Goal: Task Accomplishment & Management: Complete application form

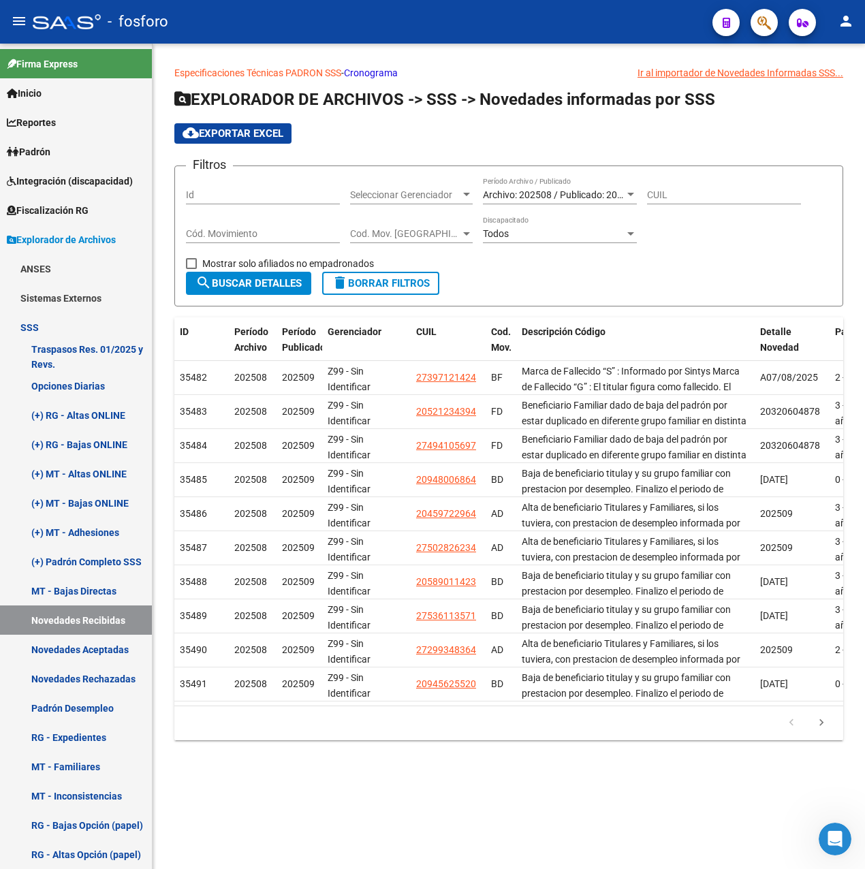
scroll to position [204, 0]
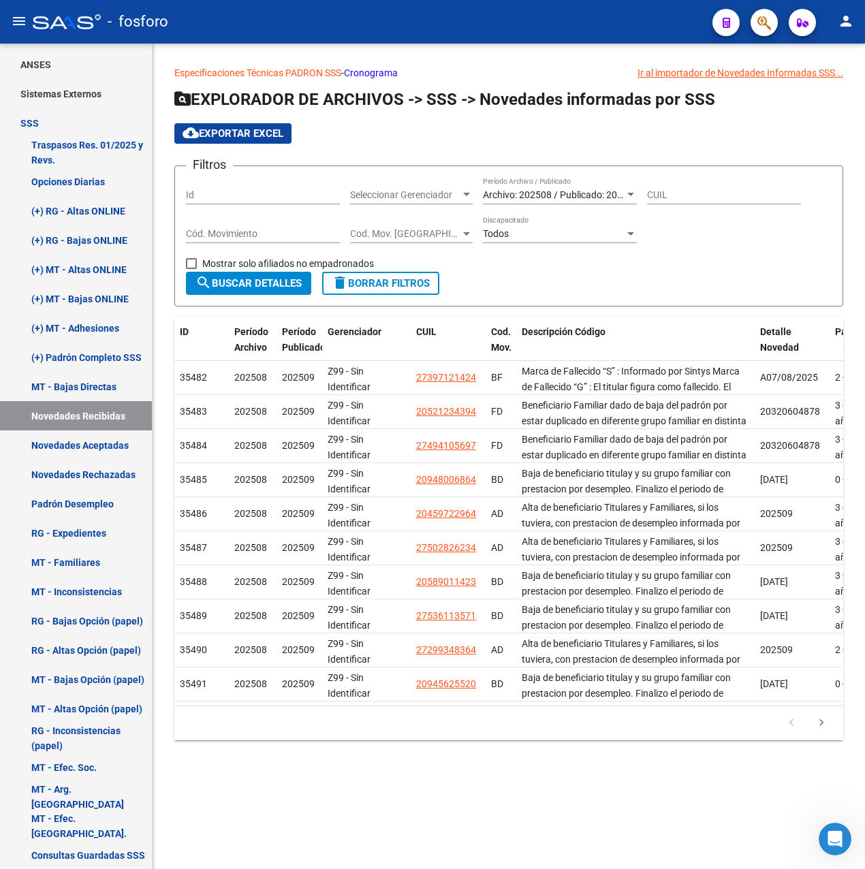
click at [432, 774] on div "Especificaciones Técnicas PADRON SSS - Cronograma Ir al importador [PERSON_NAME…" at bounding box center [509, 414] width 712 height 740
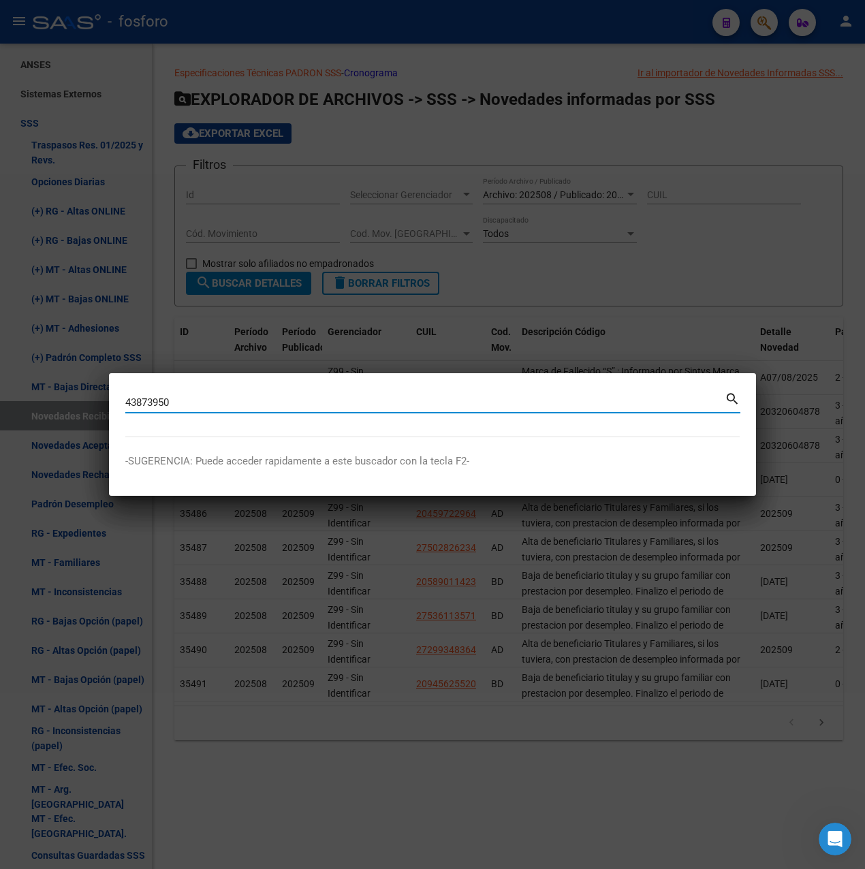
type input "43873950"
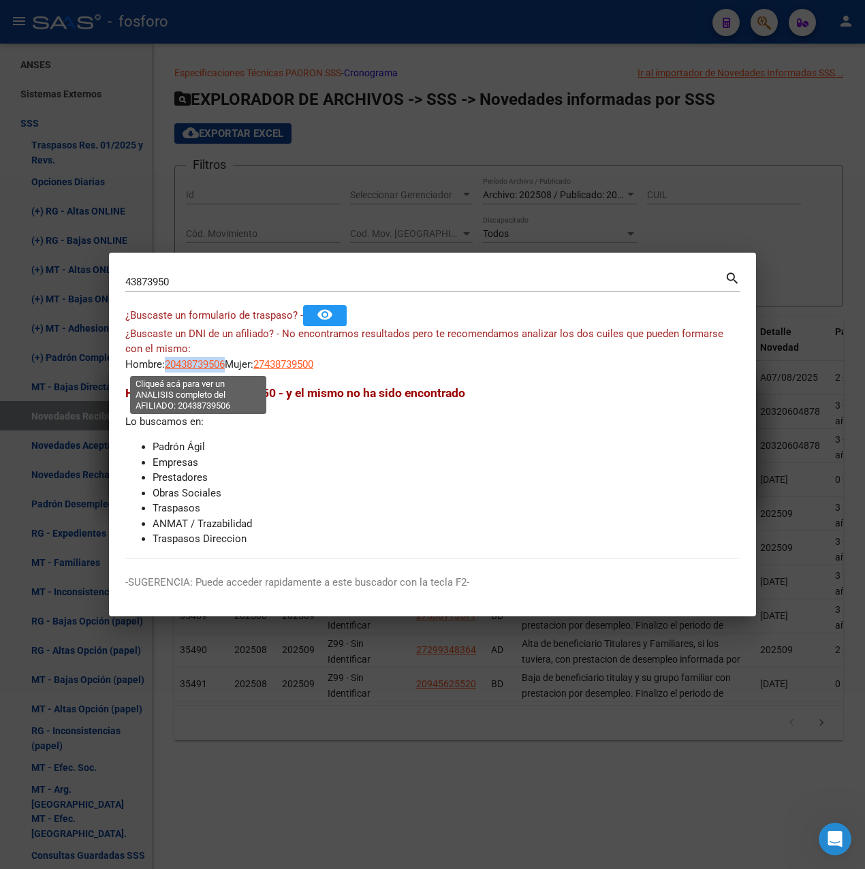
drag, startPoint x: 167, startPoint y: 363, endPoint x: 229, endPoint y: 366, distance: 62.0
click at [225, 366] on span "20438739506" at bounding box center [195, 364] width 60 height 12
copy span "20438739506"
type textarea "20438739506"
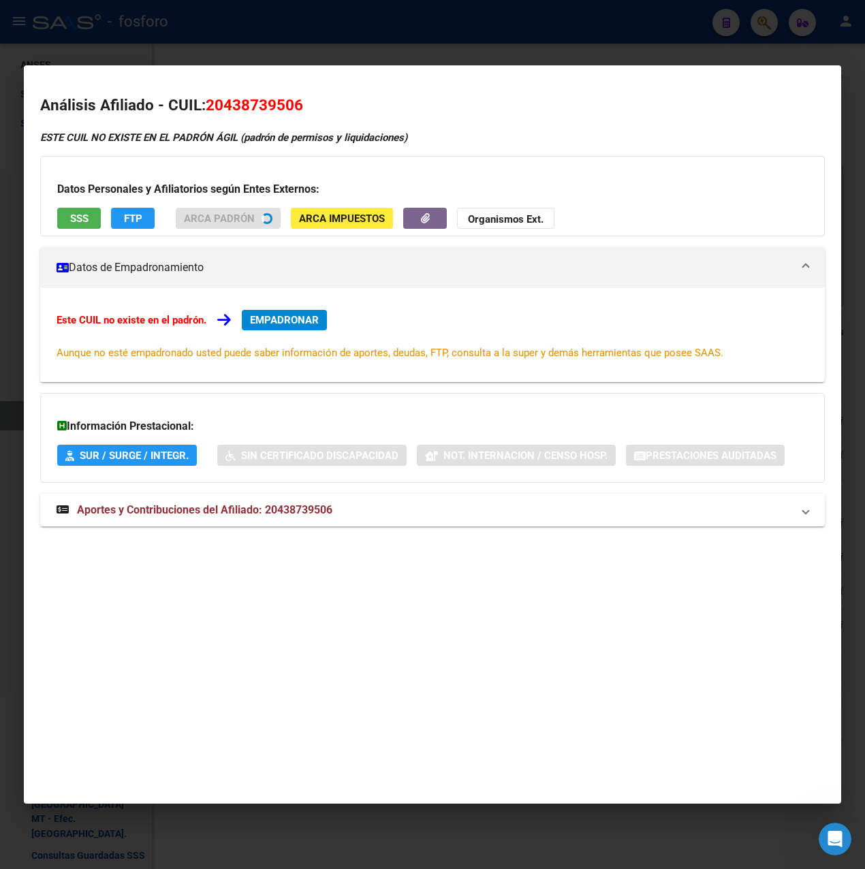
click at [282, 322] on div "Este CUIL no existe en el padrón. EMPADRONAR Aunque no esté empadronado usted p…" at bounding box center [432, 335] width 785 height 94
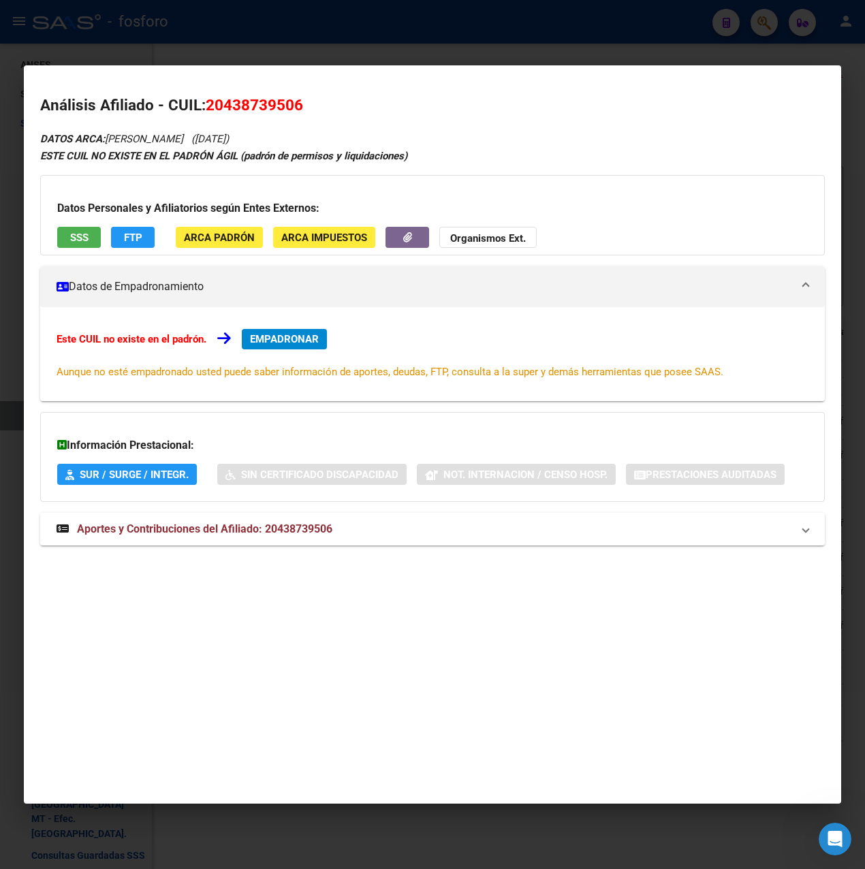
click at [282, 330] on button "EMPADRONAR" at bounding box center [284, 339] width 85 height 20
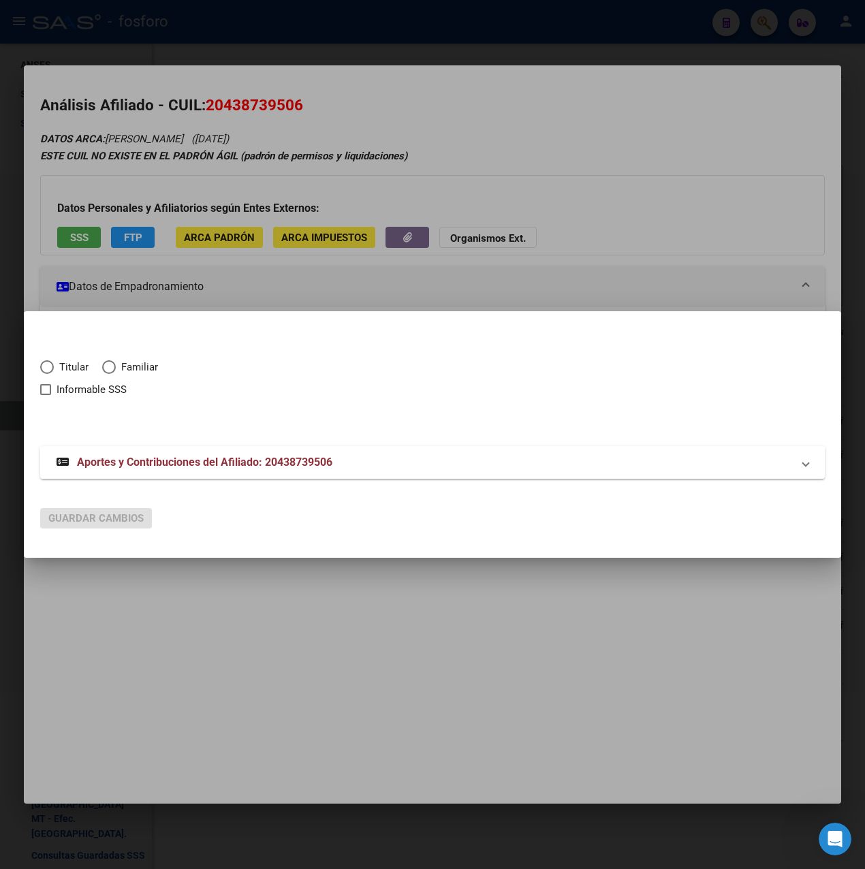
click at [212, 461] on span "Aportes y Contribuciones del Afiliado: 20438739506" at bounding box center [204, 462] width 255 height 13
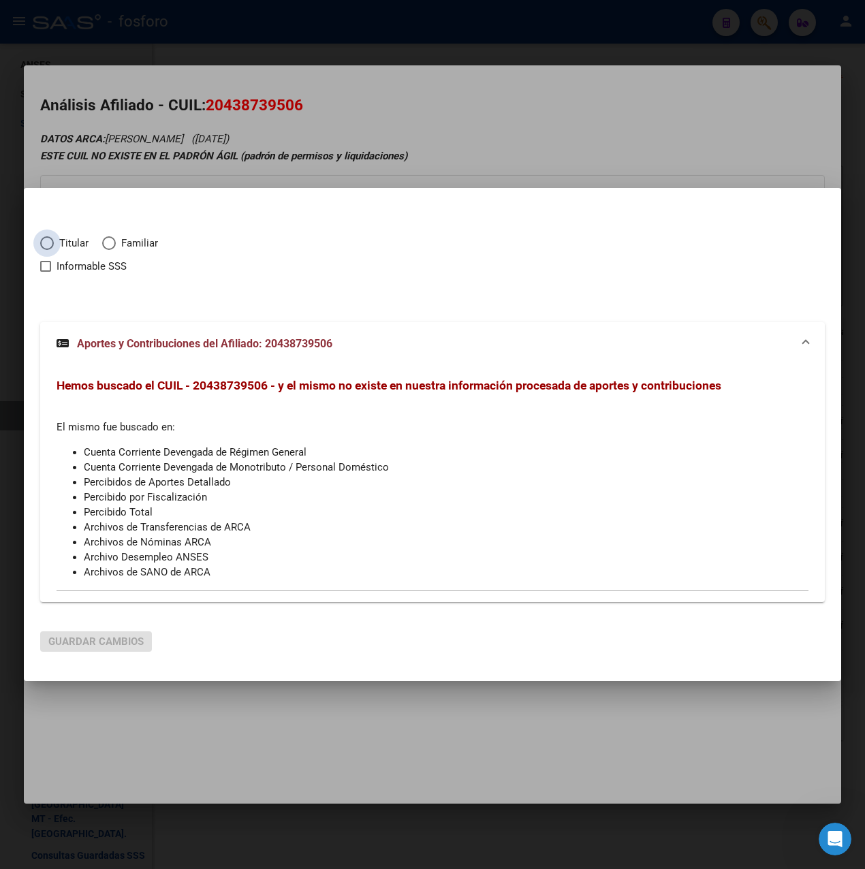
click at [80, 241] on span "Titular" at bounding box center [71, 244] width 35 height 16
click at [54, 241] on input "Titular" at bounding box center [47, 243] width 14 height 14
radio input "true"
checkbox input "true"
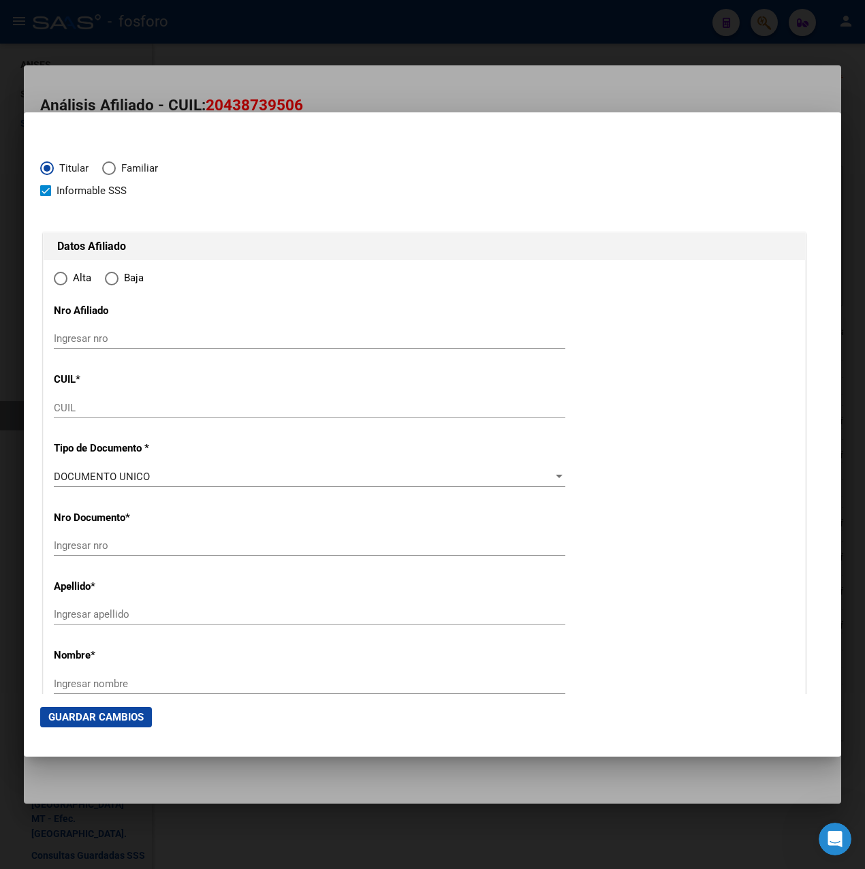
type input "20-43873950-6"
type input "43873950"
type input "[PERSON_NAME] [PERSON_NAME]"
type input "[PERSON_NAME]"
type input "[DATE]"
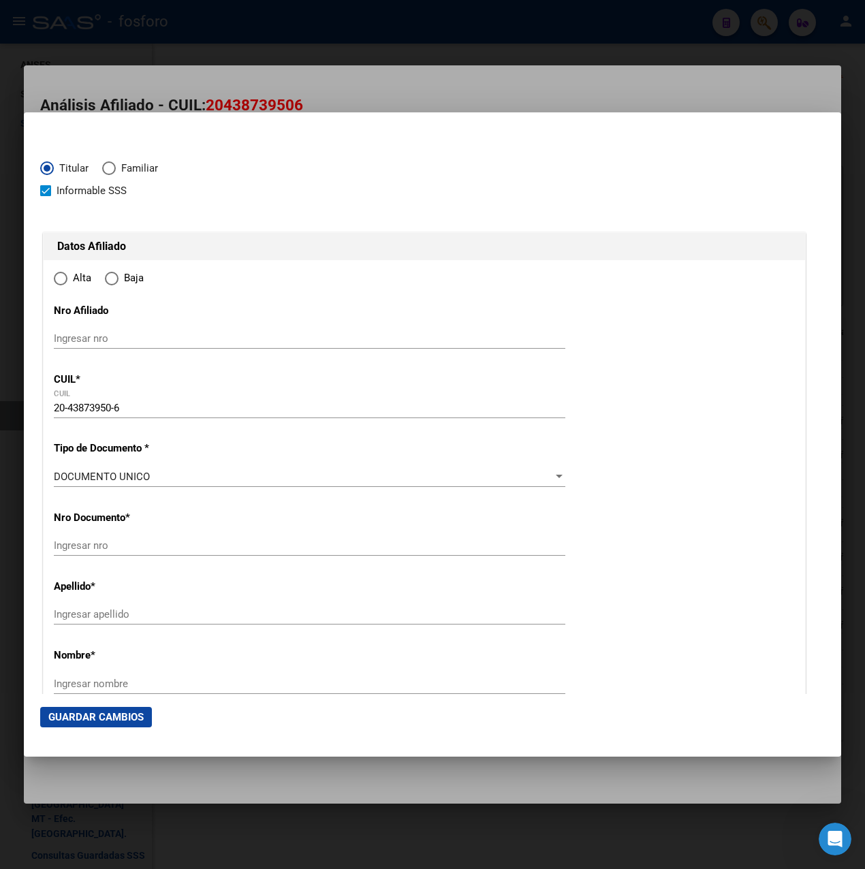
type input "VILLA [PERSON_NAME]"
type input "1672"
type input "PASAJE 119"
type input "960"
type input "VILLA [PERSON_NAME]"
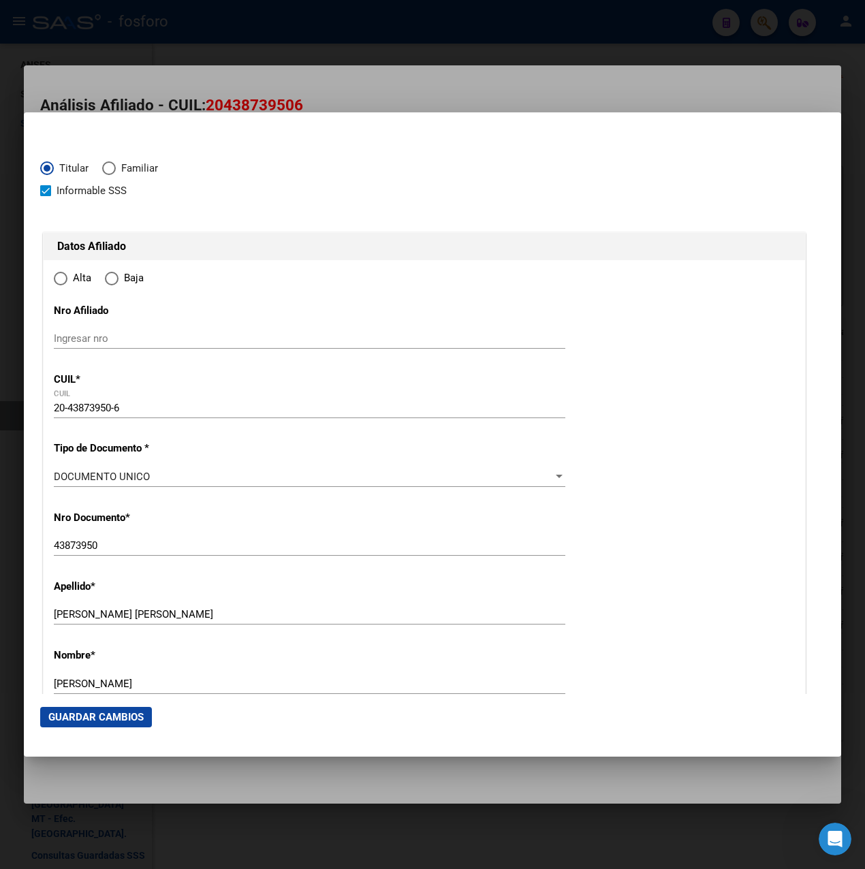
radio input "true"
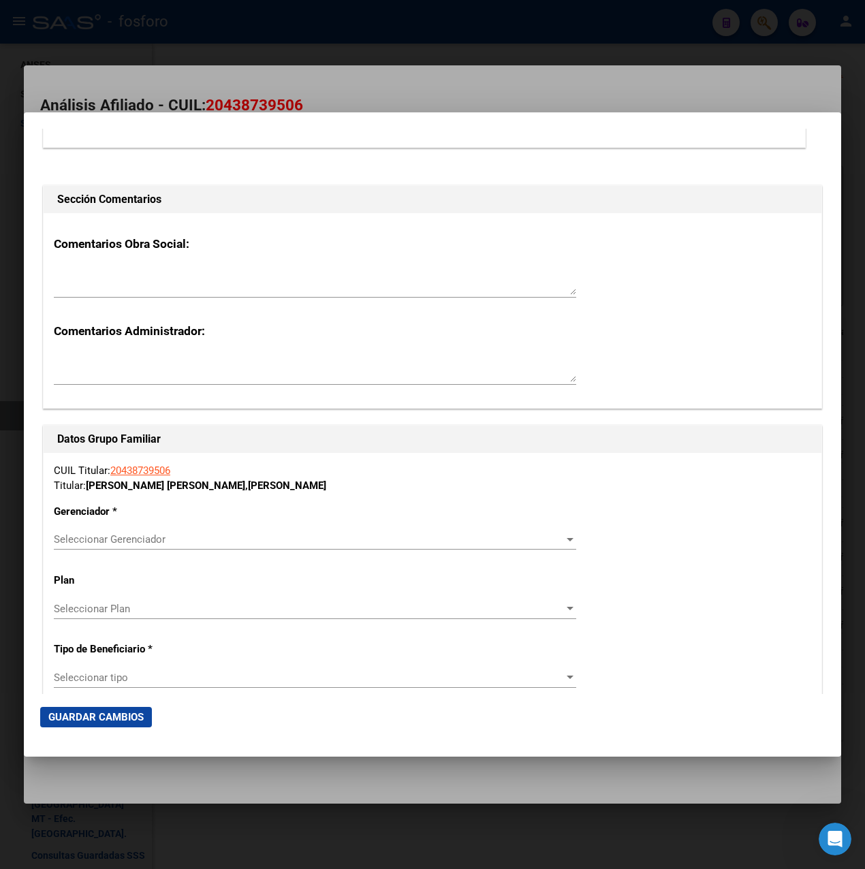
scroll to position [2384, 0]
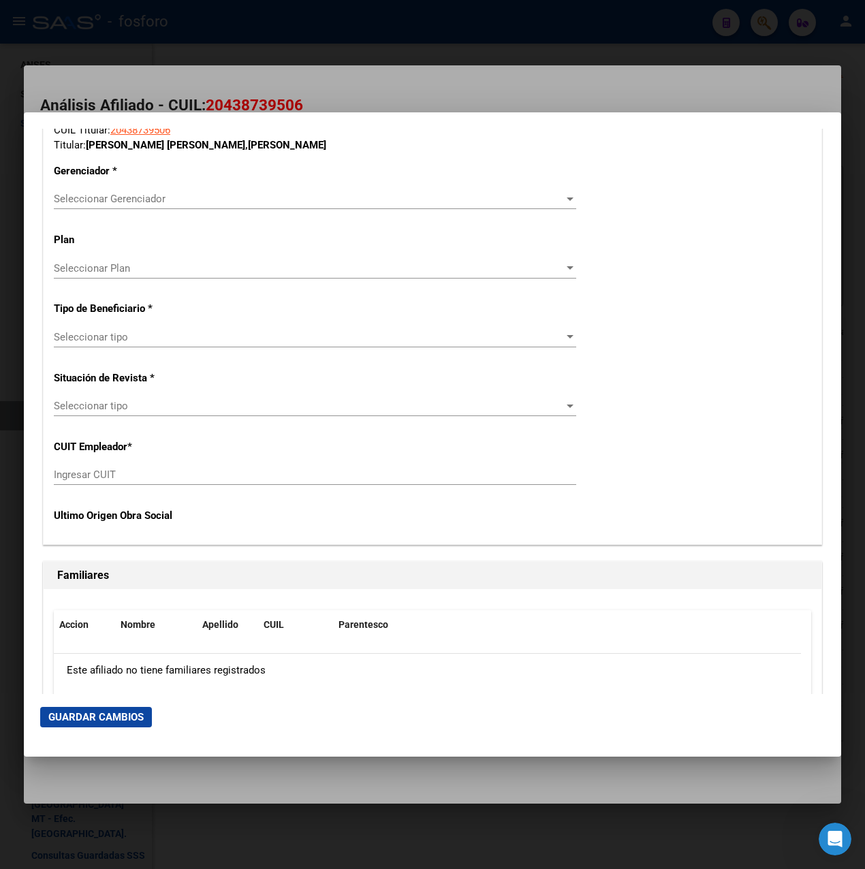
click at [140, 195] on span "Seleccionar Gerenciador" at bounding box center [309, 199] width 510 height 12
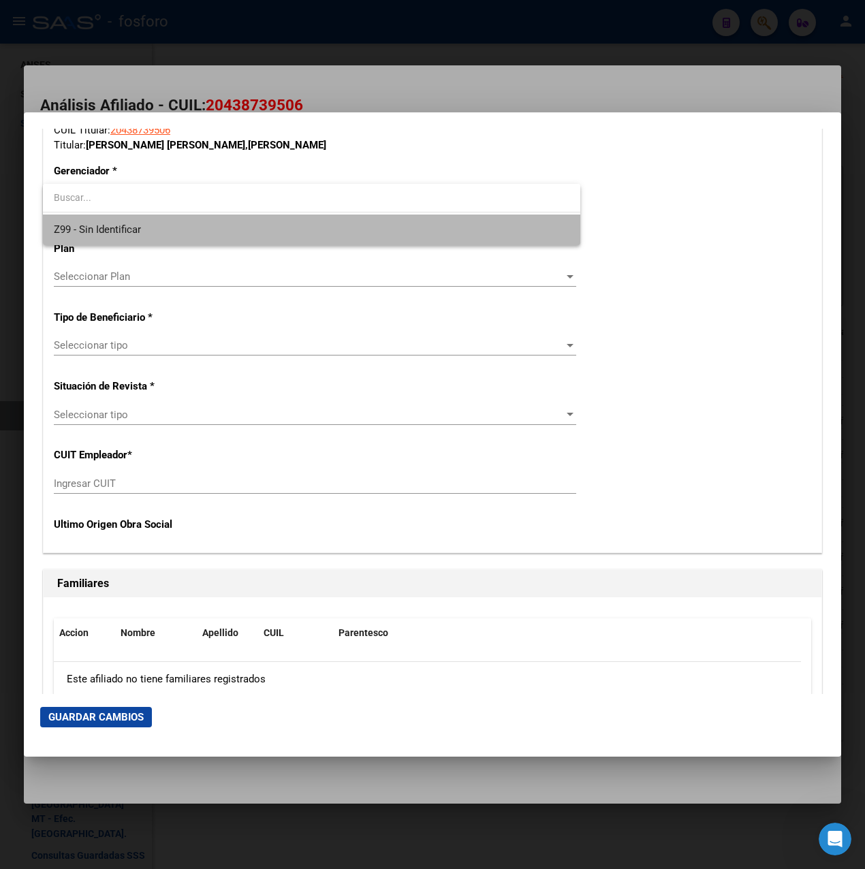
click at [119, 237] on span "Z99 - Sin Identificar" at bounding box center [312, 230] width 516 height 31
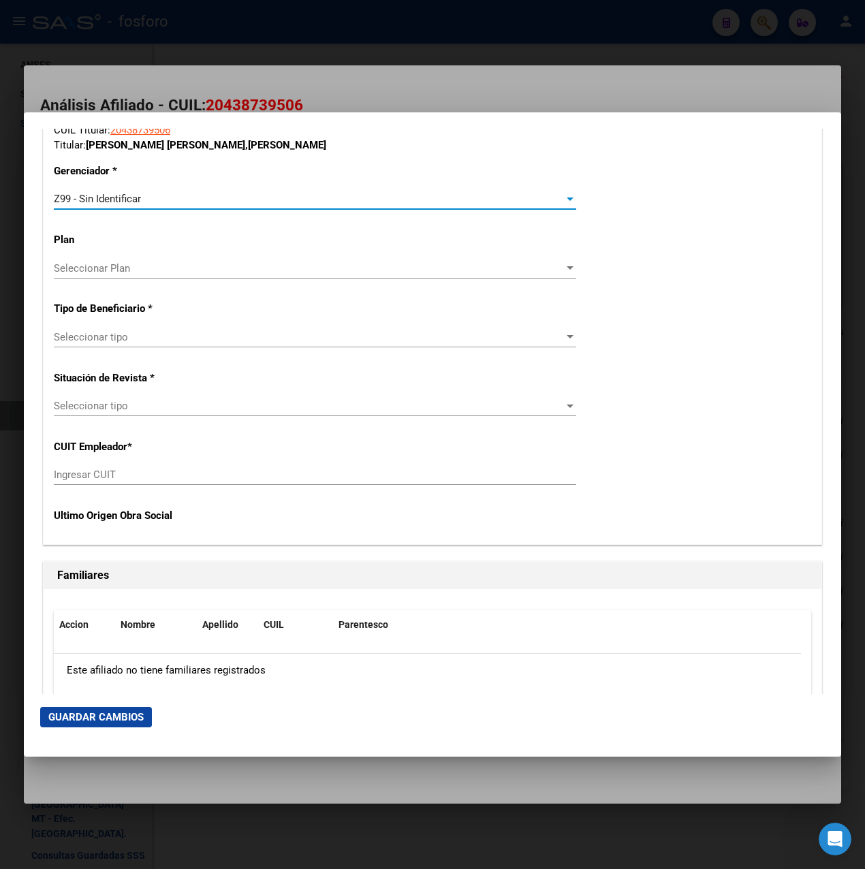
click at [138, 337] on span "Seleccionar tipo" at bounding box center [309, 337] width 510 height 12
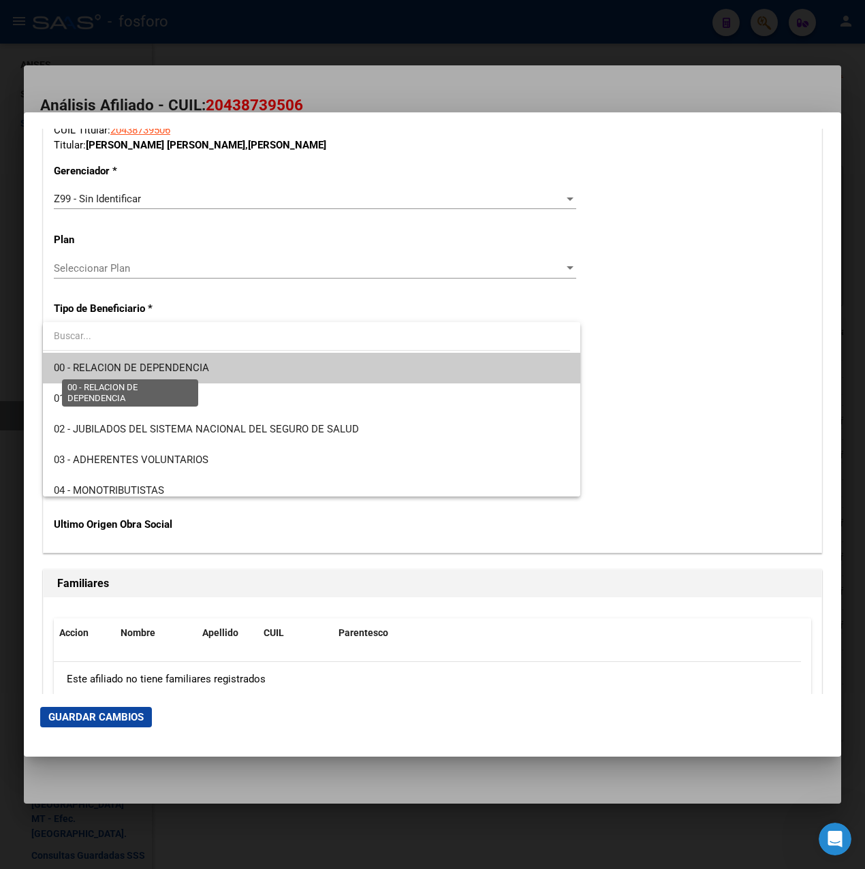
click at [128, 364] on span "00 - RELACION DE DEPENDENCIA" at bounding box center [131, 368] width 155 height 12
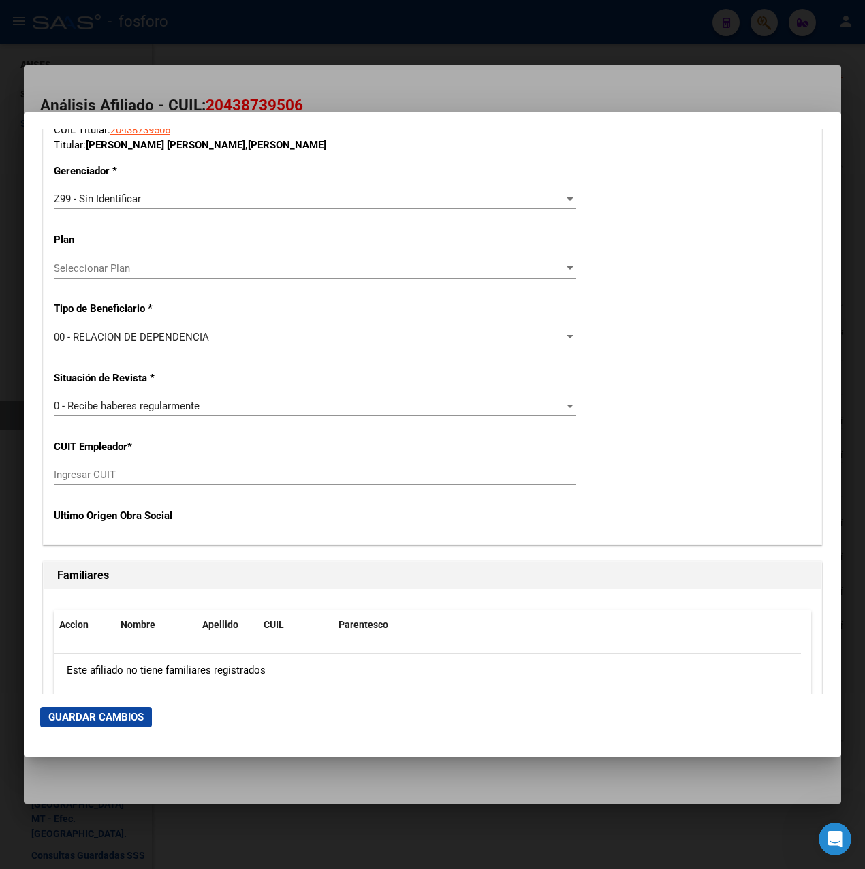
click at [116, 347] on div "00 - RELACION DE DEPENDENCIA Seleccionar tipo" at bounding box center [315, 343] width 522 height 33
click at [121, 338] on span "00 - RELACION DE DEPENDENCIA" at bounding box center [131, 337] width 155 height 12
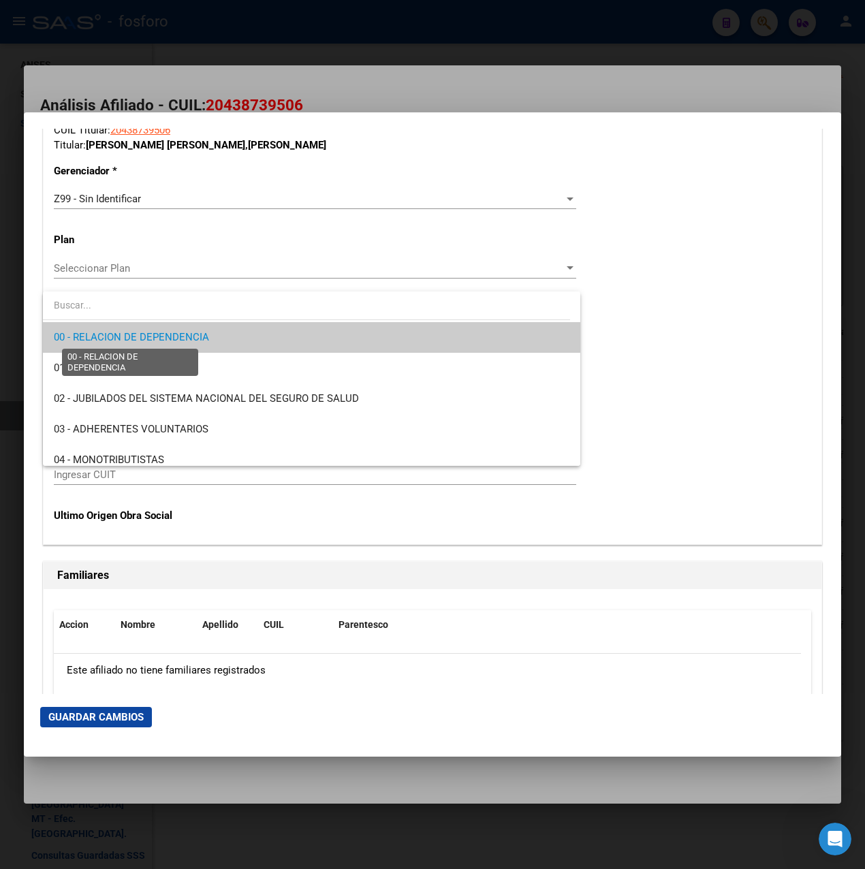
click at [121, 338] on span "00 - RELACION DE DEPENDENCIA" at bounding box center [131, 337] width 155 height 12
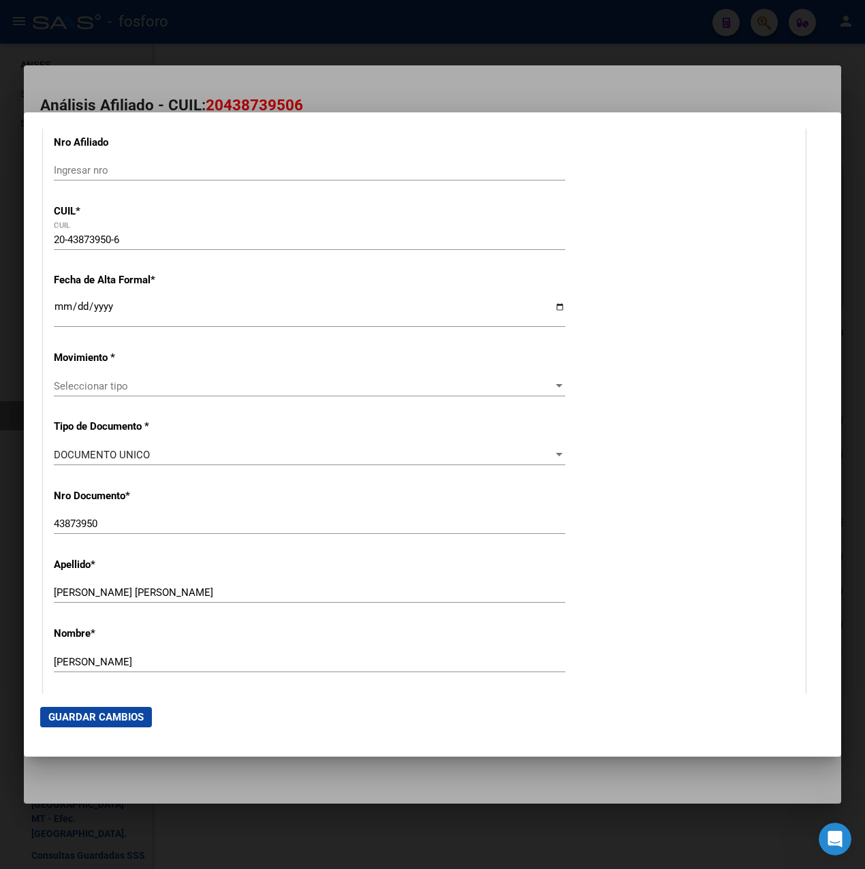
scroll to position [136, 0]
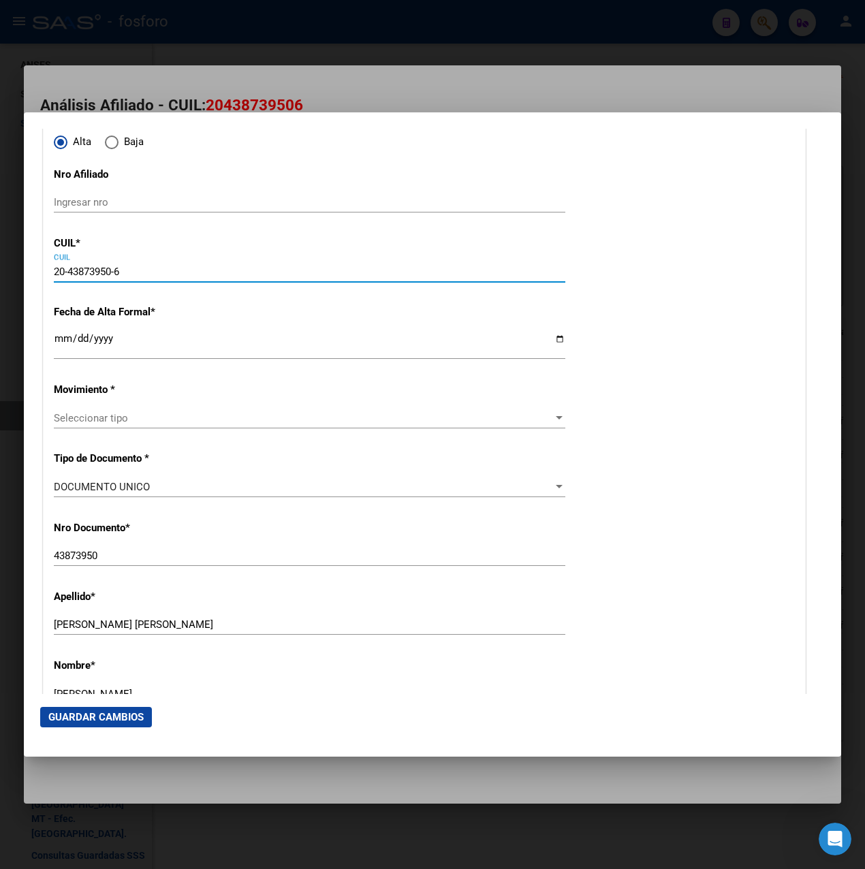
drag, startPoint x: 55, startPoint y: 266, endPoint x: 127, endPoint y: 269, distance: 72.2
click at [127, 269] on input "20-43873950-6" at bounding box center [309, 272] width 511 height 12
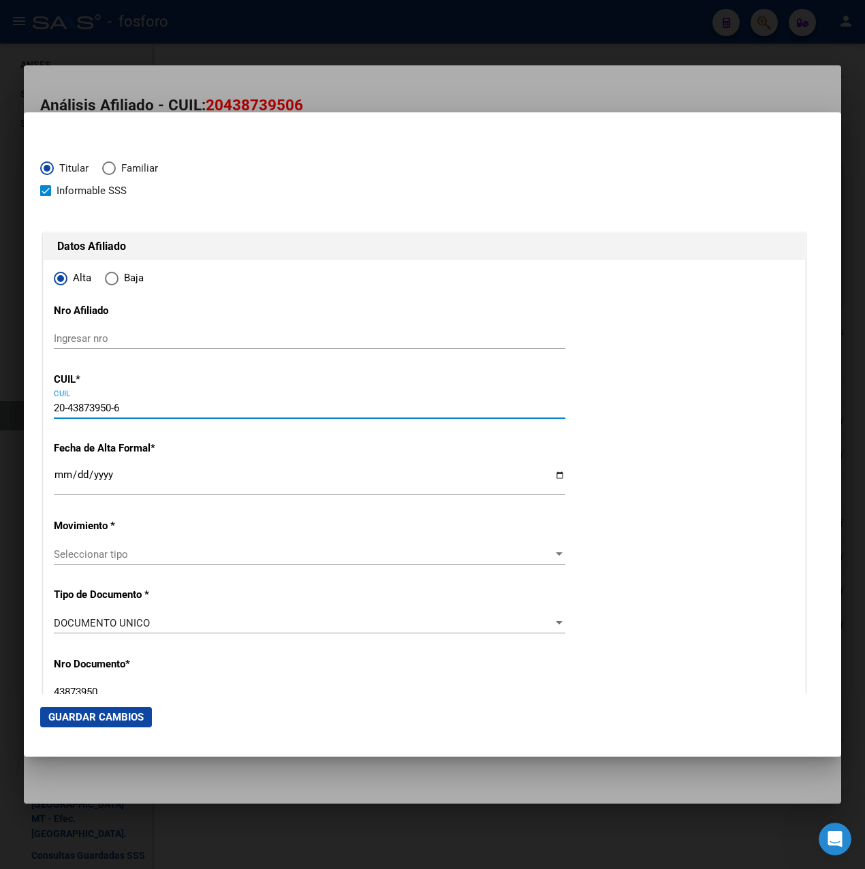
click at [154, 413] on input "20-43873950-6" at bounding box center [309, 408] width 511 height 12
click at [258, 99] on div at bounding box center [432, 434] width 865 height 869
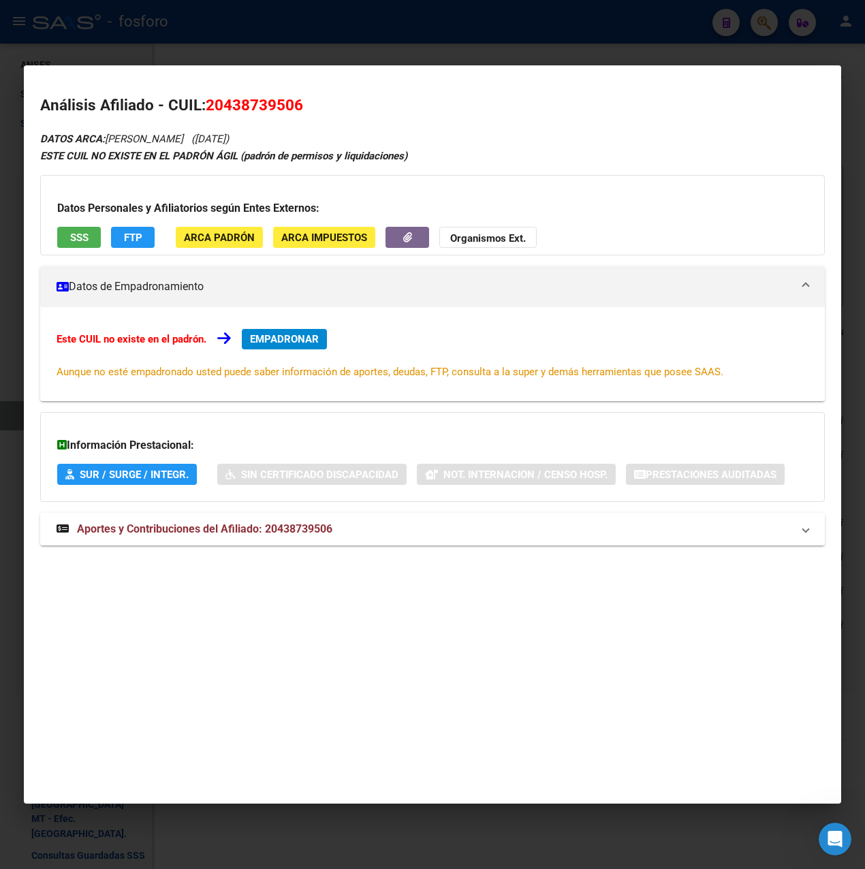
click at [313, 40] on div at bounding box center [432, 434] width 865 height 869
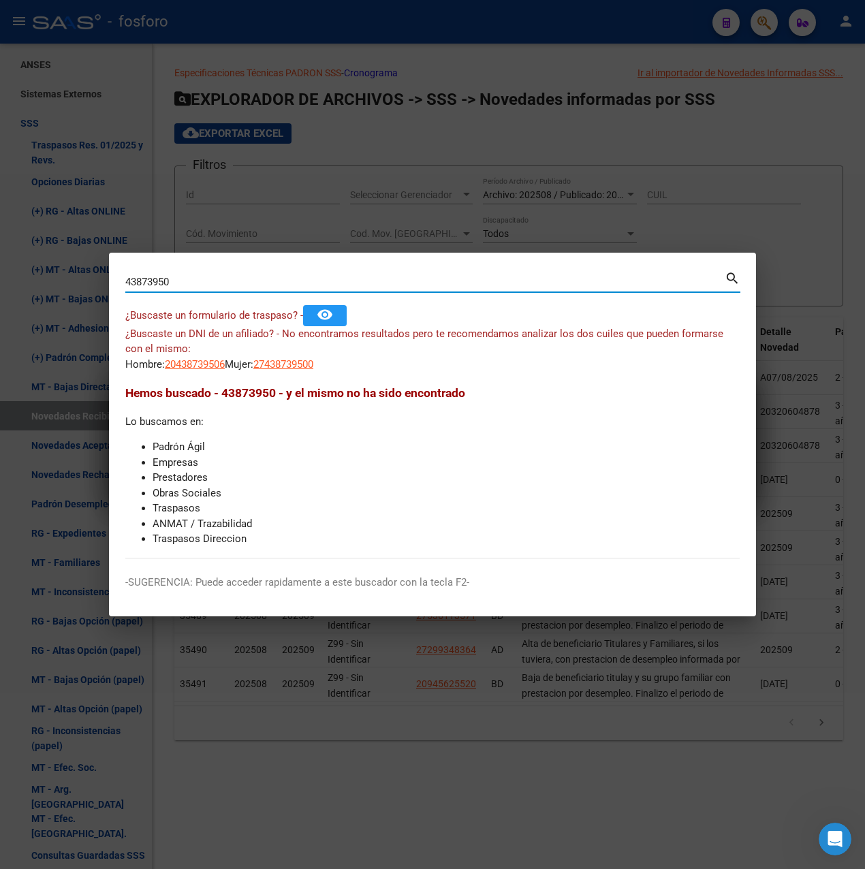
drag, startPoint x: 129, startPoint y: 282, endPoint x: 95, endPoint y: 282, distance: 34.7
click at [95, 282] on div "Buscar (apellido, dni, cuil, nro traspaso, cuit, obra social) search -SUGERENCI…" at bounding box center [432, 434] width 865 height 869
click at [235, 283] on input "43873950" at bounding box center [424, 282] width 599 height 12
drag, startPoint x: 155, startPoint y: 281, endPoint x: 218, endPoint y: 274, distance: 63.0
click at [218, 274] on div "43873950 Buscar (apellido, dni, [PERSON_NAME], [PERSON_NAME], cuit, obra social)" at bounding box center [424, 282] width 599 height 20
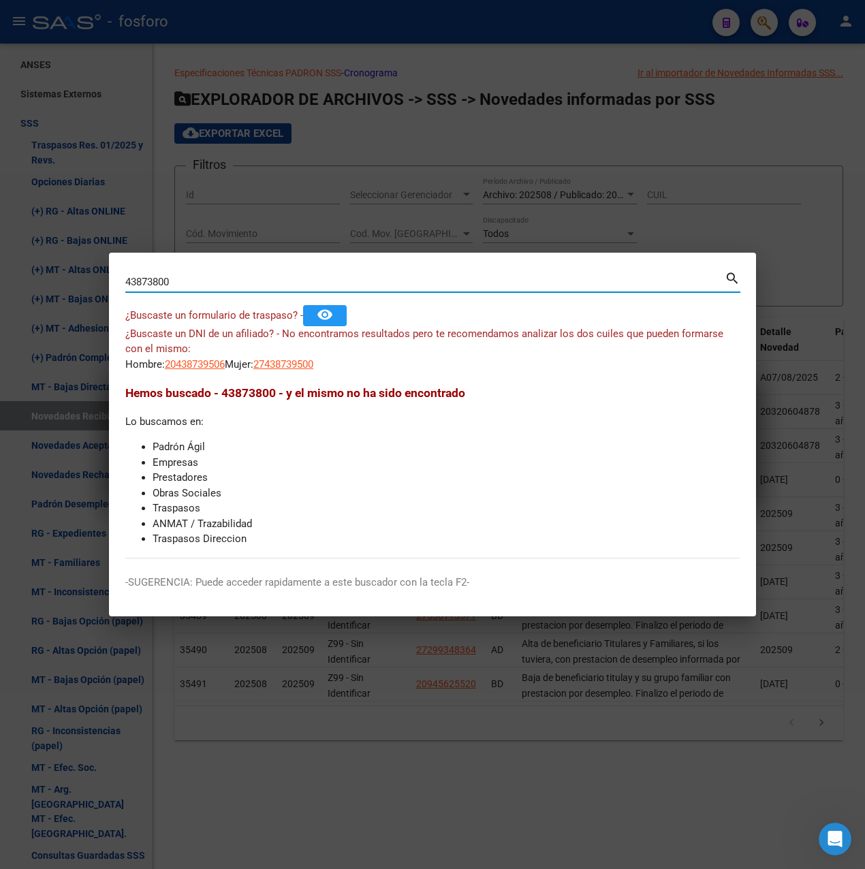
type input "43873800"
click at [202, 362] on span "20438738003" at bounding box center [195, 364] width 60 height 12
type textarea "20438738003"
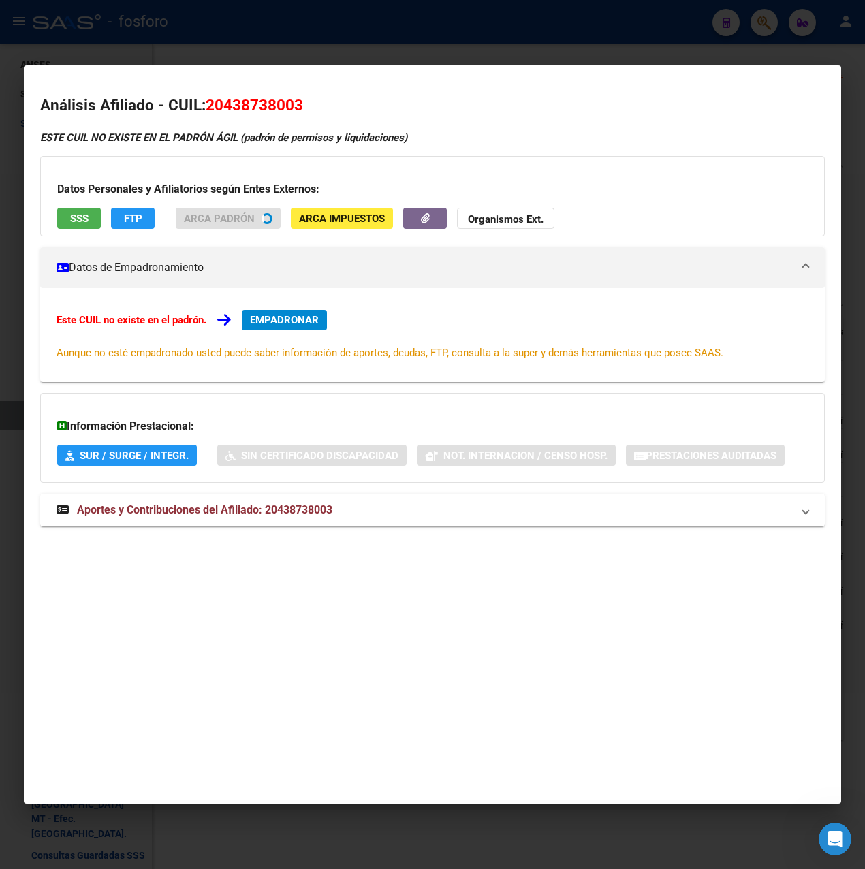
click at [288, 317] on span "EMPADRONAR" at bounding box center [284, 320] width 69 height 12
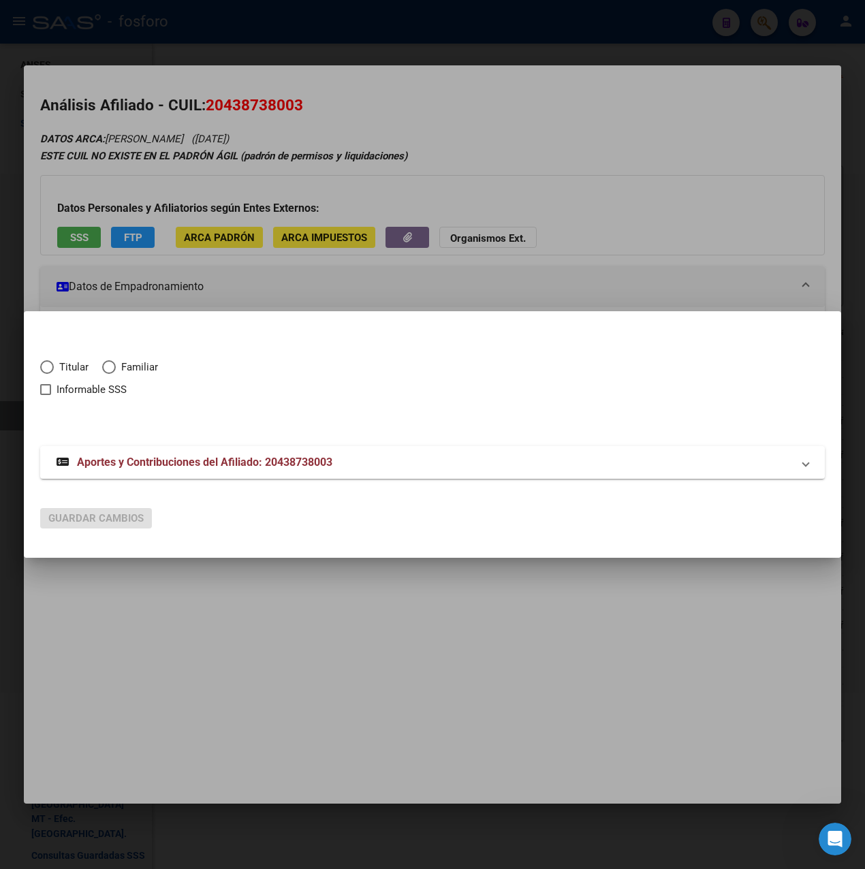
click at [59, 377] on mat-radio-button "Titular" at bounding box center [71, 371] width 62 height 22
click at [57, 367] on span "Titular" at bounding box center [71, 368] width 35 height 16
click at [54, 367] on input "Titular" at bounding box center [47, 367] width 14 height 14
radio input "true"
checkbox input "true"
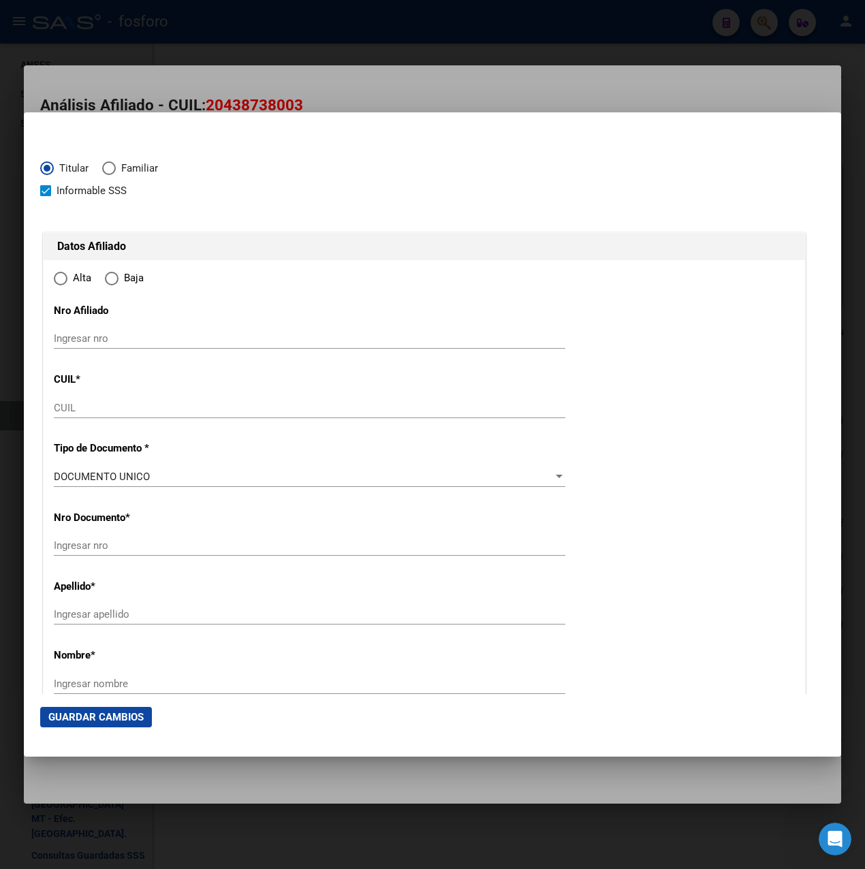
type input "20-43873800-3"
type input "43873800"
type input "[PERSON_NAME]"
type input "[DATE]"
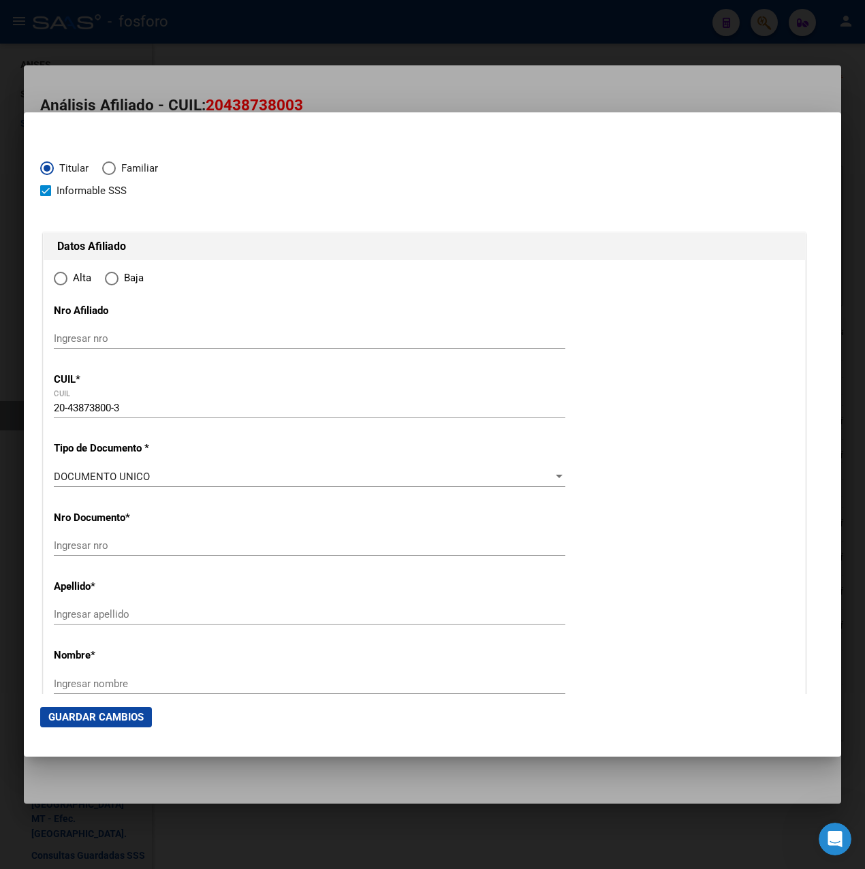
type input "CABA"
type input "1425"
type input "[PERSON_NAME] [PERSON_NAME]"
type input "4400"
type input "CABA"
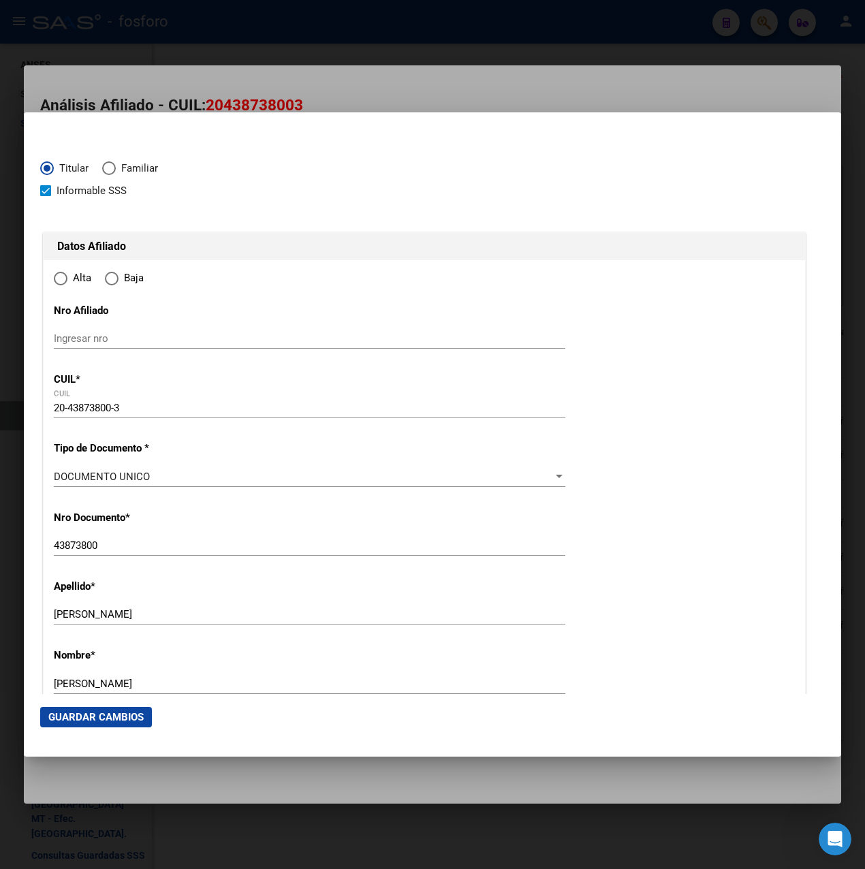
radio input "true"
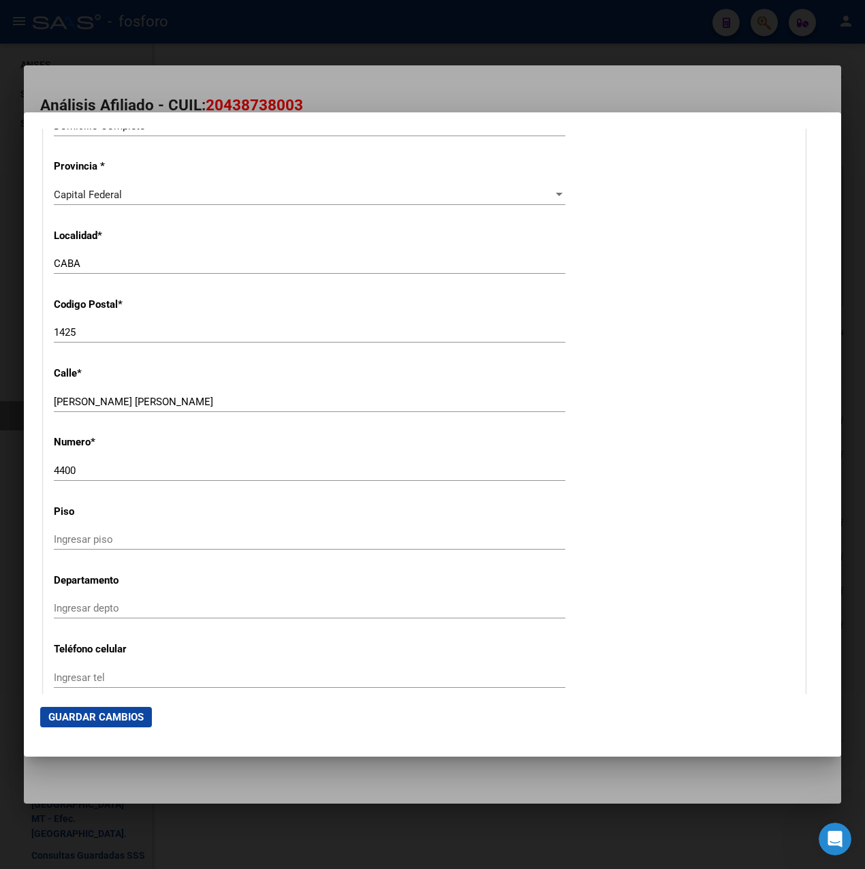
scroll to position [1294, 0]
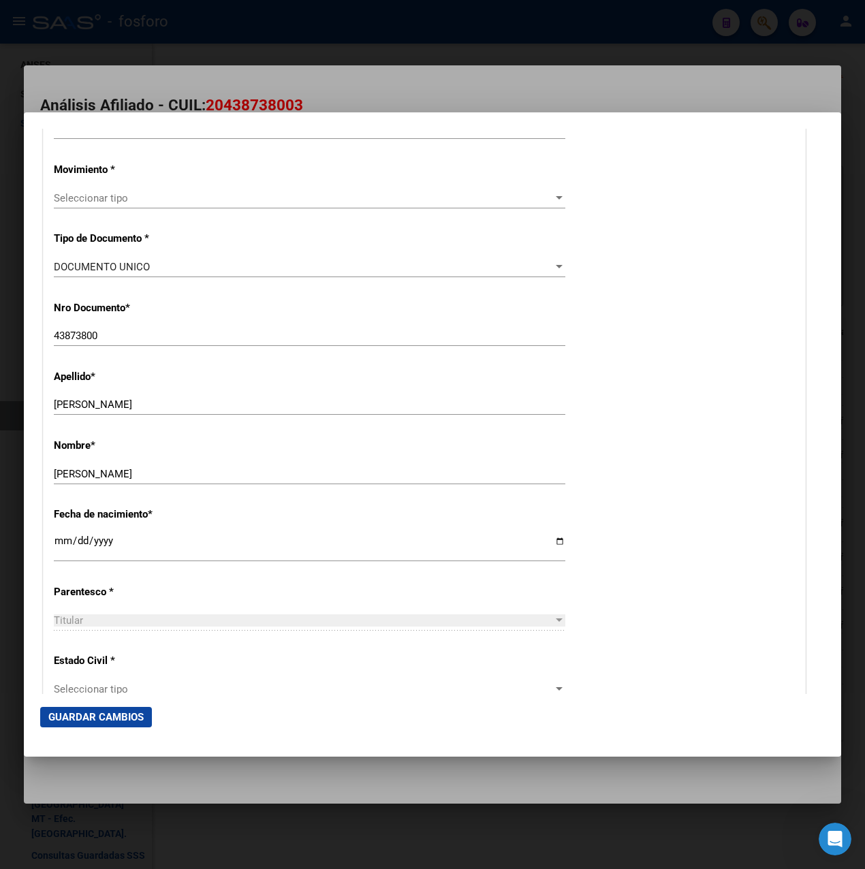
scroll to position [136, 0]
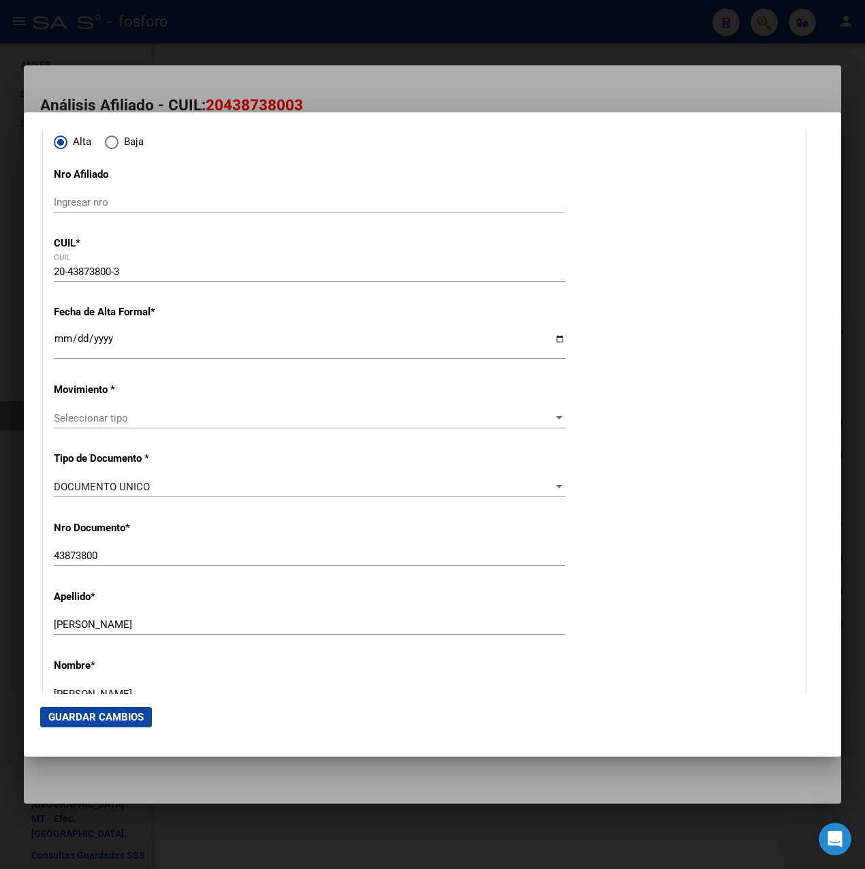
drag, startPoint x: 110, startPoint y: 540, endPoint x: 50, endPoint y: 545, distance: 60.1
drag, startPoint x: 50, startPoint y: 545, endPoint x: 50, endPoint y: 559, distance: 14.3
click at [176, 99] on div at bounding box center [432, 434] width 865 height 869
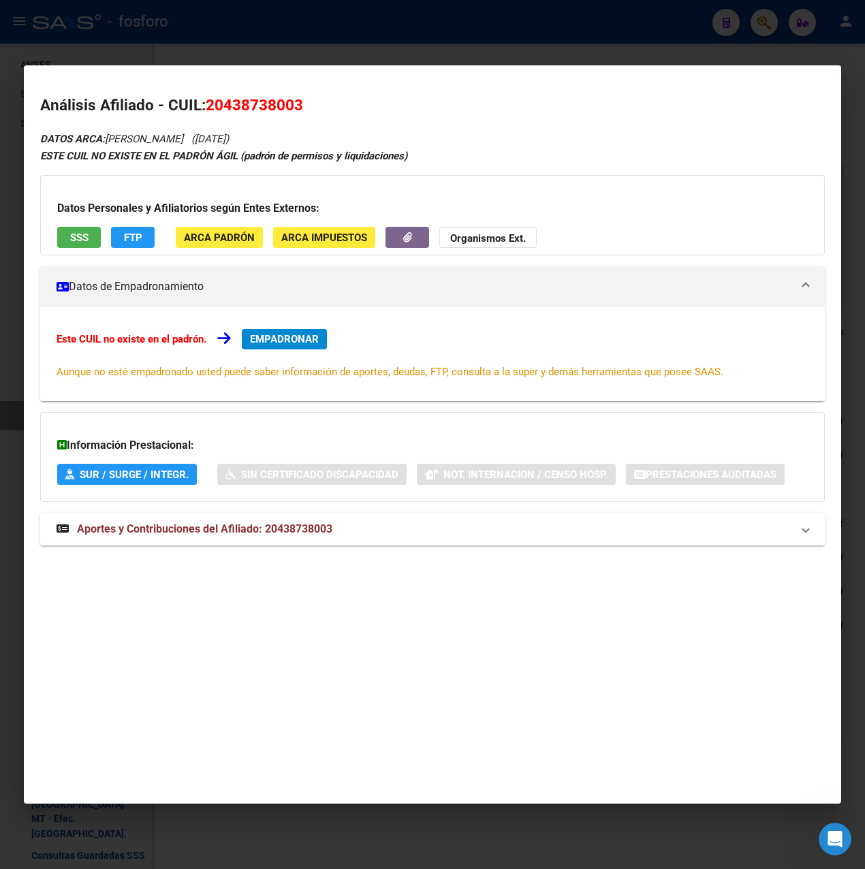
click at [310, 54] on div at bounding box center [432, 434] width 865 height 869
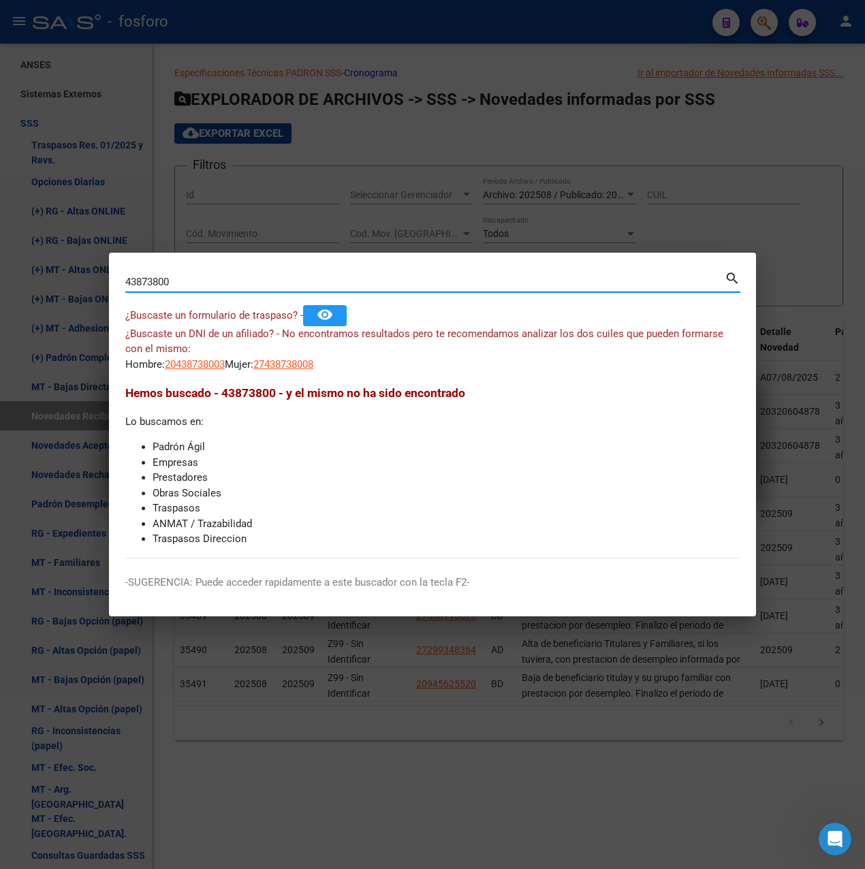
drag, startPoint x: 189, startPoint y: 280, endPoint x: 27, endPoint y: 280, distance: 162.8
click at [27, 280] on div "Buscar (apellido, dni, cuil, nro traspaso, cuit, obra social) search -SUGERENCI…" at bounding box center [432, 434] width 865 height 869
type input "38996232"
click at [731, 279] on mat-icon "search" at bounding box center [733, 277] width 16 height 16
click at [188, 364] on span "20389962326" at bounding box center [195, 364] width 60 height 12
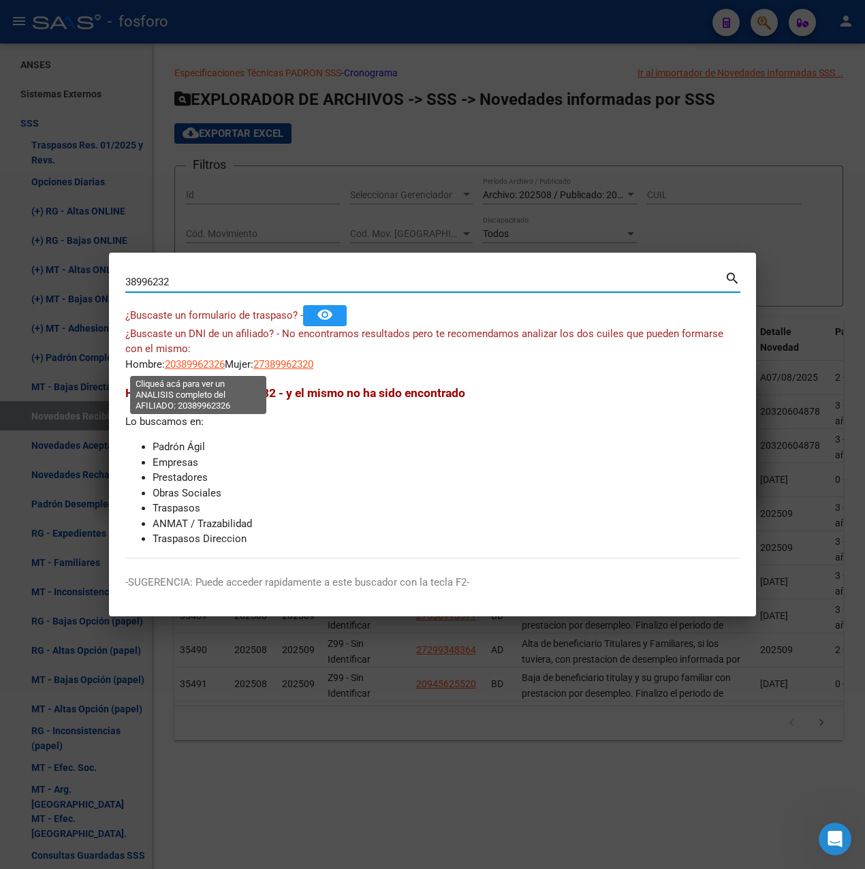
type textarea "20389962326"
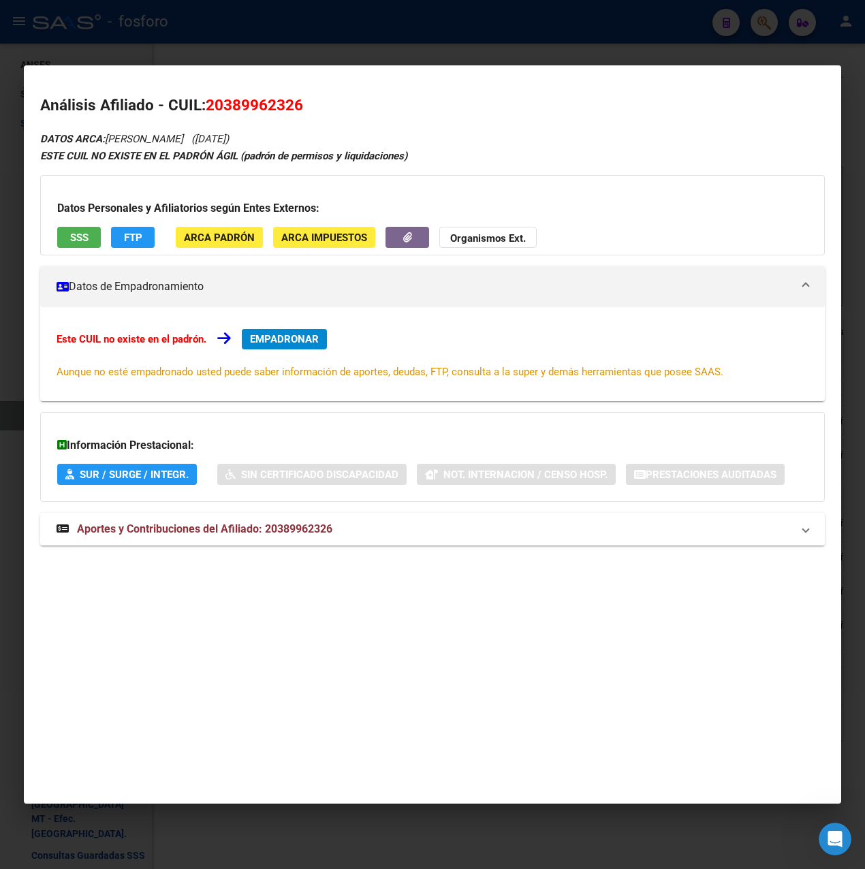
click at [296, 321] on div "Este CUIL no existe en el padrón. EMPADRONAR Aunque no esté empadronado usted p…" at bounding box center [432, 354] width 785 height 94
click at [296, 333] on span "EMPADRONAR" at bounding box center [284, 339] width 69 height 12
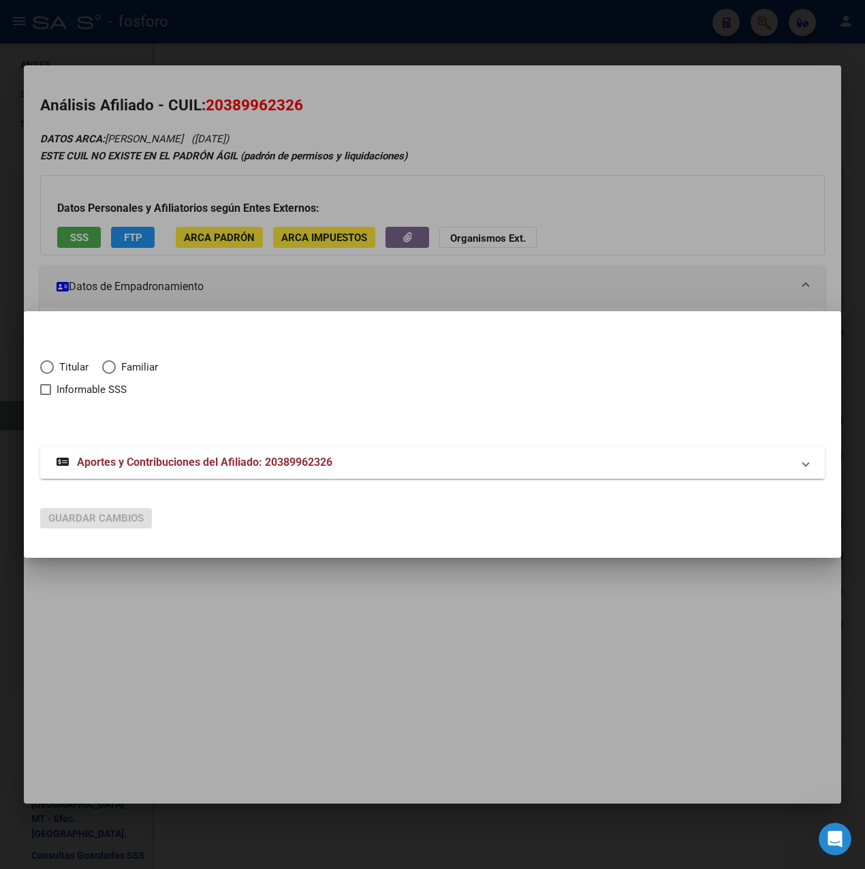
click at [59, 369] on span "Titular" at bounding box center [71, 368] width 35 height 16
click at [54, 369] on input "Titular" at bounding box center [47, 367] width 14 height 14
radio input "true"
checkbox input "true"
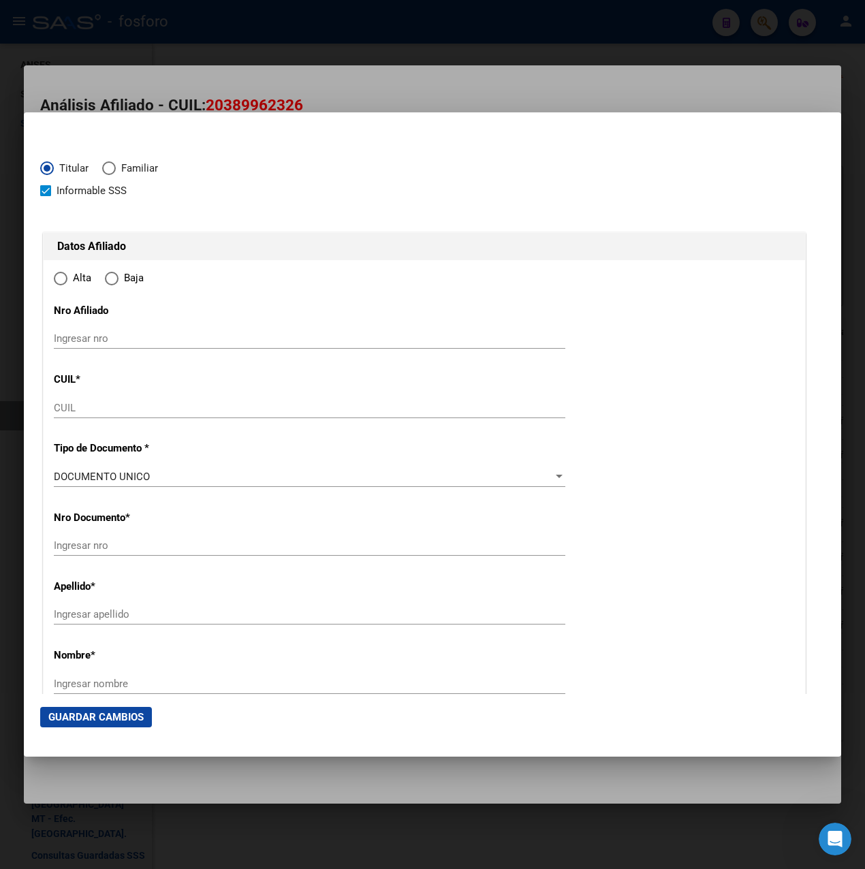
type input "20-38996232-6"
type input "38996232"
type input "[PERSON_NAME]"
type input "[DATE]"
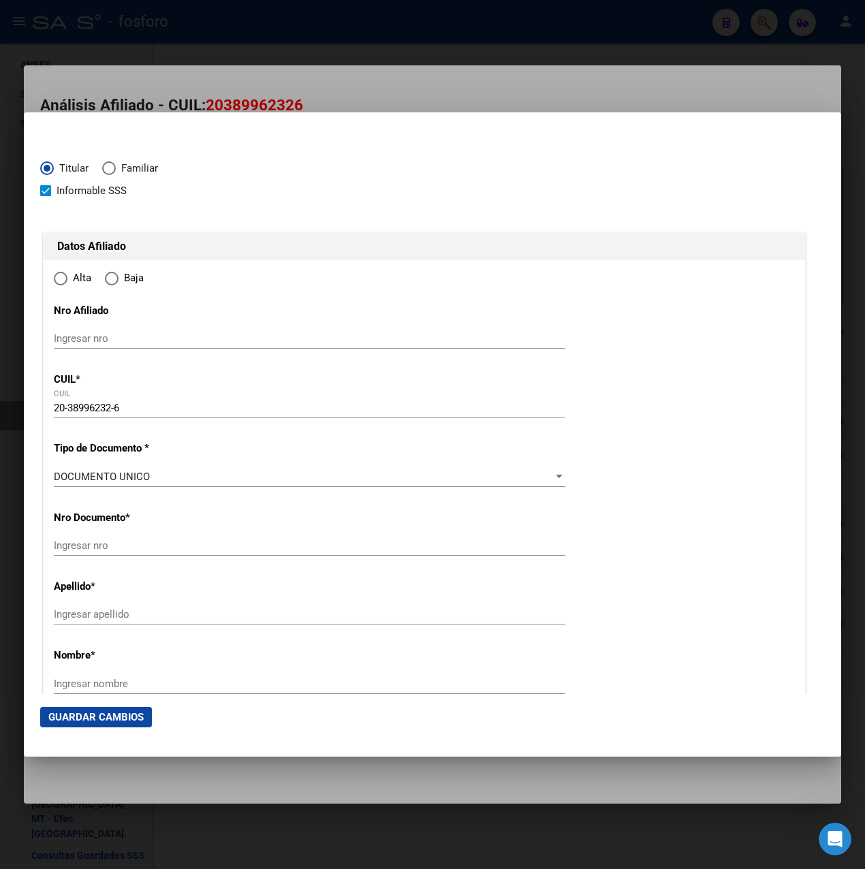
type input "VILLA [PERSON_NAME] PE¹"
type input "1674"
type input "[PERSON_NAME]"
type input "784"
type input "VILLA [PERSON_NAME] PE¹"
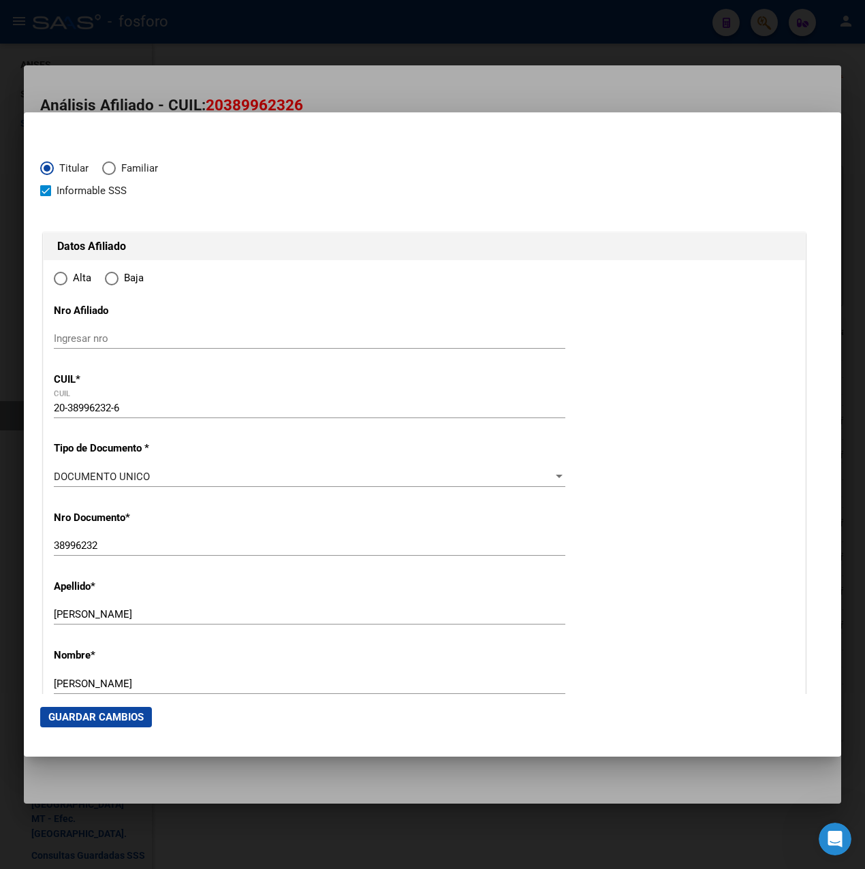
click at [63, 201] on div at bounding box center [424, 214] width 768 height 31
radio input "true"
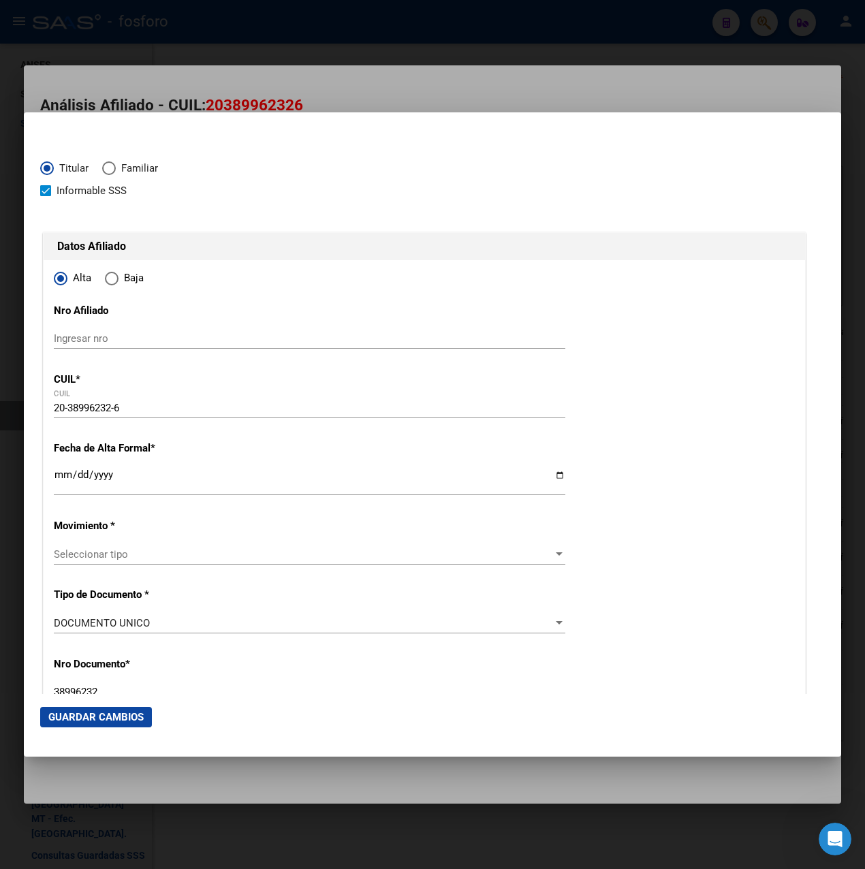
click at [66, 194] on span "Informable SSS" at bounding box center [92, 191] width 70 height 16
click at [46, 196] on input "Informable SSS" at bounding box center [45, 196] width 1 height 1
checkbox input "false"
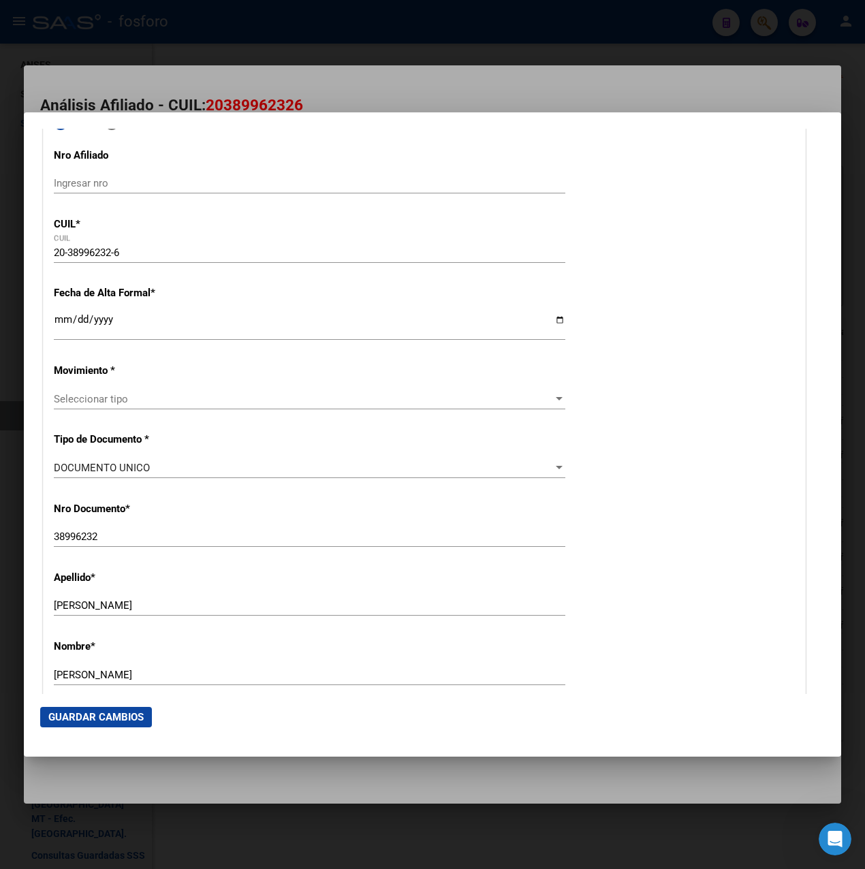
scroll to position [0, 0]
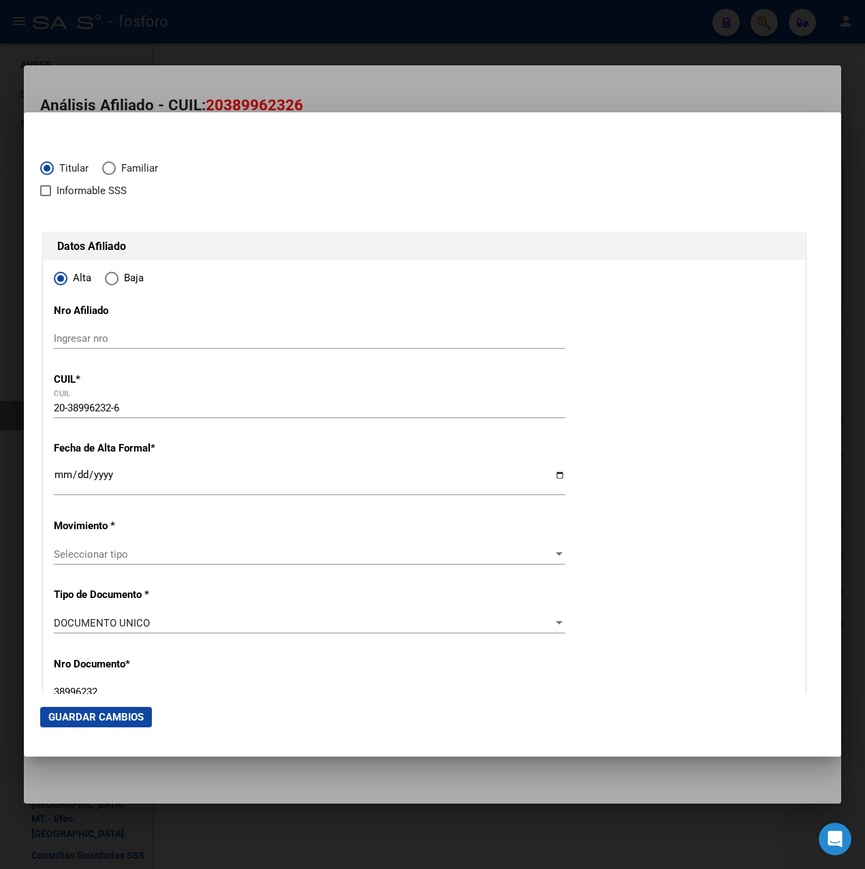
click at [245, 96] on div at bounding box center [432, 434] width 865 height 869
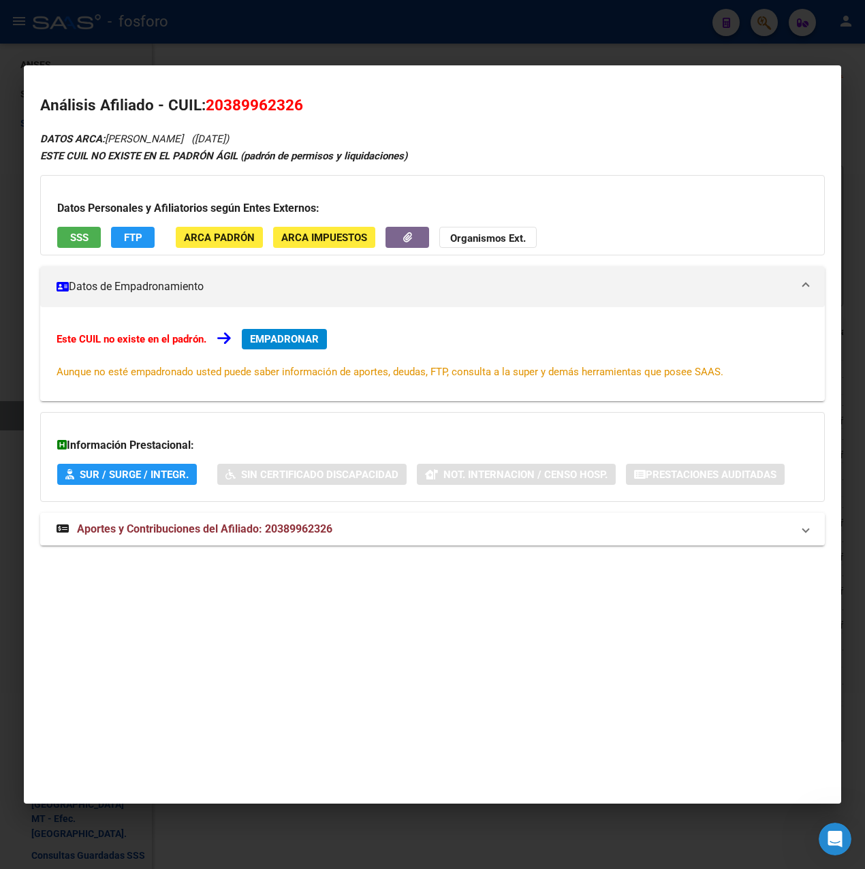
drag, startPoint x: 208, startPoint y: 106, endPoint x: 311, endPoint y: 105, distance: 102.8
click at [311, 105] on h2 "Análisis Afiliado - CUIL: 20389962326" at bounding box center [432, 105] width 785 height 23
drag, startPoint x: 311, startPoint y: 105, endPoint x: 270, endPoint y: 104, distance: 41.6
click at [302, 103] on span "20389962326" at bounding box center [254, 105] width 97 height 18
drag, startPoint x: 225, startPoint y: 108, endPoint x: 295, endPoint y: 106, distance: 70.2
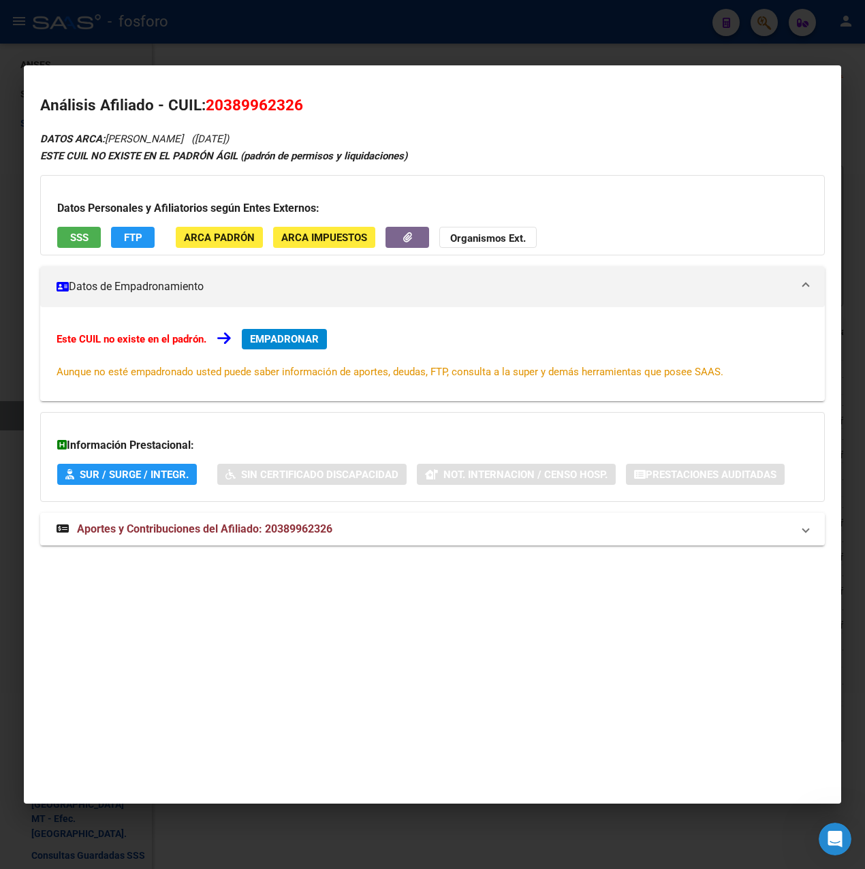
click at [295, 106] on span "20389962326" at bounding box center [254, 105] width 97 height 18
copy span "38996232"
click at [324, 39] on div at bounding box center [432, 434] width 865 height 869
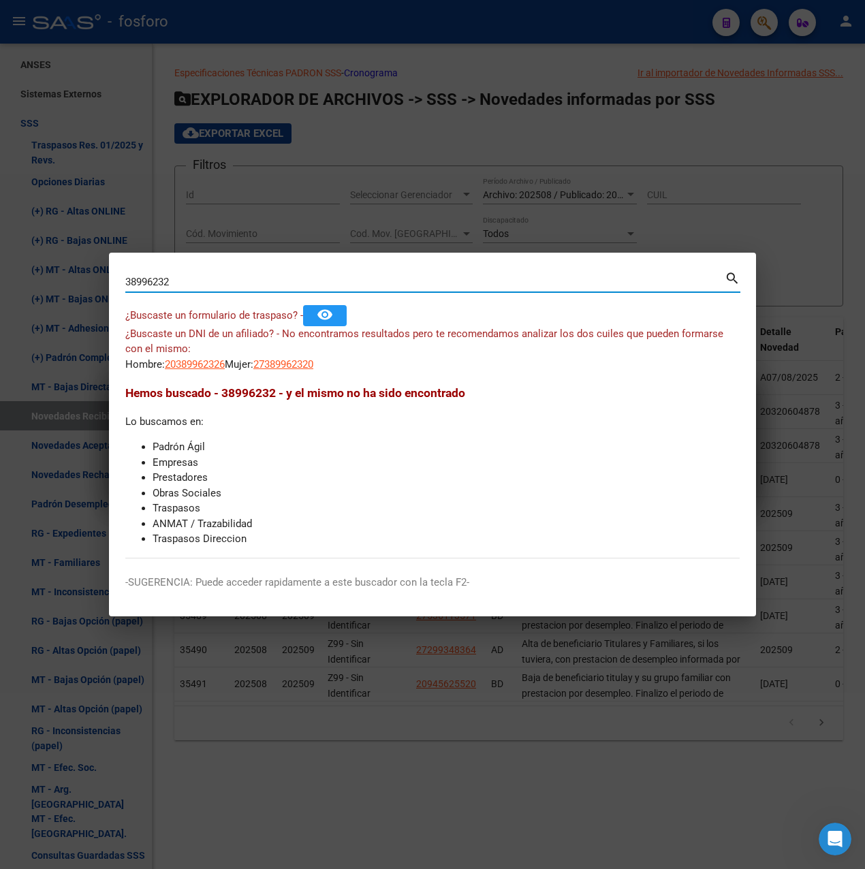
drag, startPoint x: 180, startPoint y: 279, endPoint x: 18, endPoint y: 281, distance: 162.8
click at [18, 281] on div "Buscar (apellido, dni, cuil, nro traspaso, cuit, obra social) search -SUGERENCI…" at bounding box center [432, 434] width 865 height 869
type input "37141392"
click at [277, 362] on span "27371413923" at bounding box center [283, 364] width 60 height 12
type textarea "27371413923"
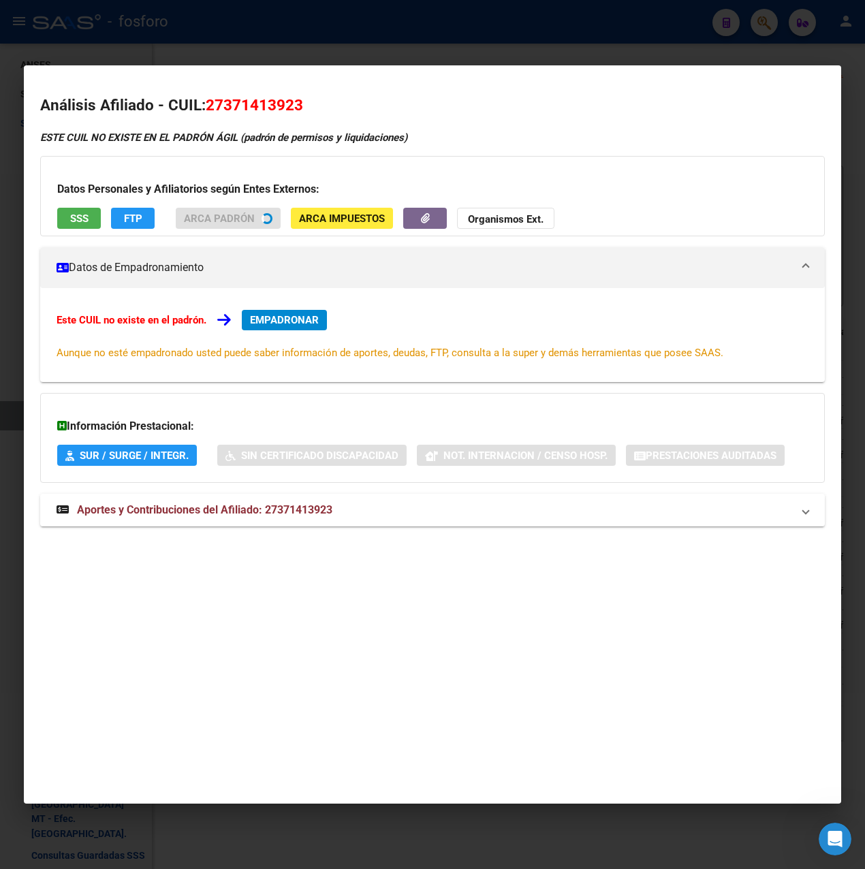
click at [297, 325] on span "EMPADRONAR" at bounding box center [284, 320] width 69 height 12
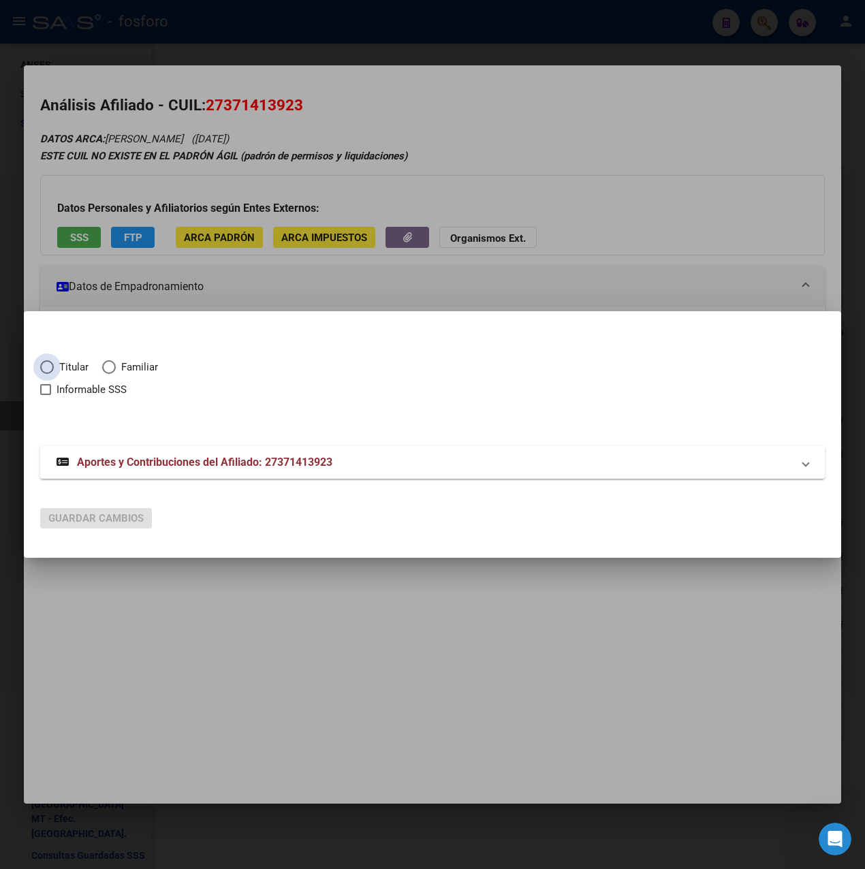
click at [67, 368] on span "Titular" at bounding box center [71, 368] width 35 height 16
click at [54, 368] on input "Titular" at bounding box center [47, 367] width 14 height 14
radio input "true"
checkbox input "true"
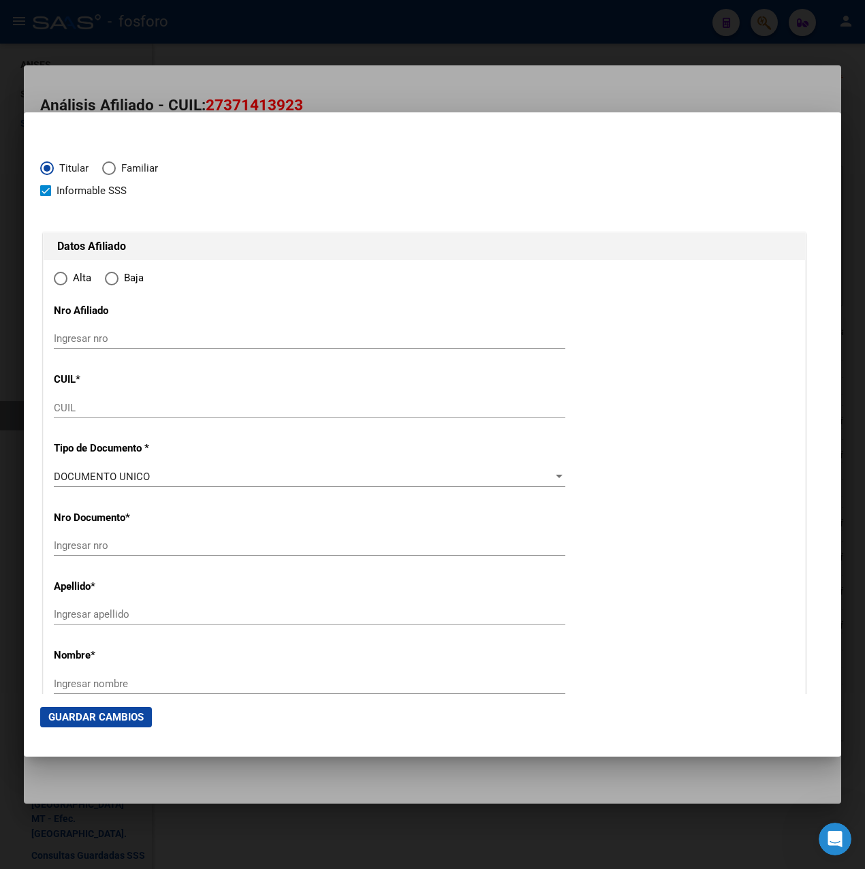
type input "27-37141392-3"
type input "37141392"
type input "[PERSON_NAME] [PERSON_NAME]"
type input "CAROLINA"
type input "[DATE]"
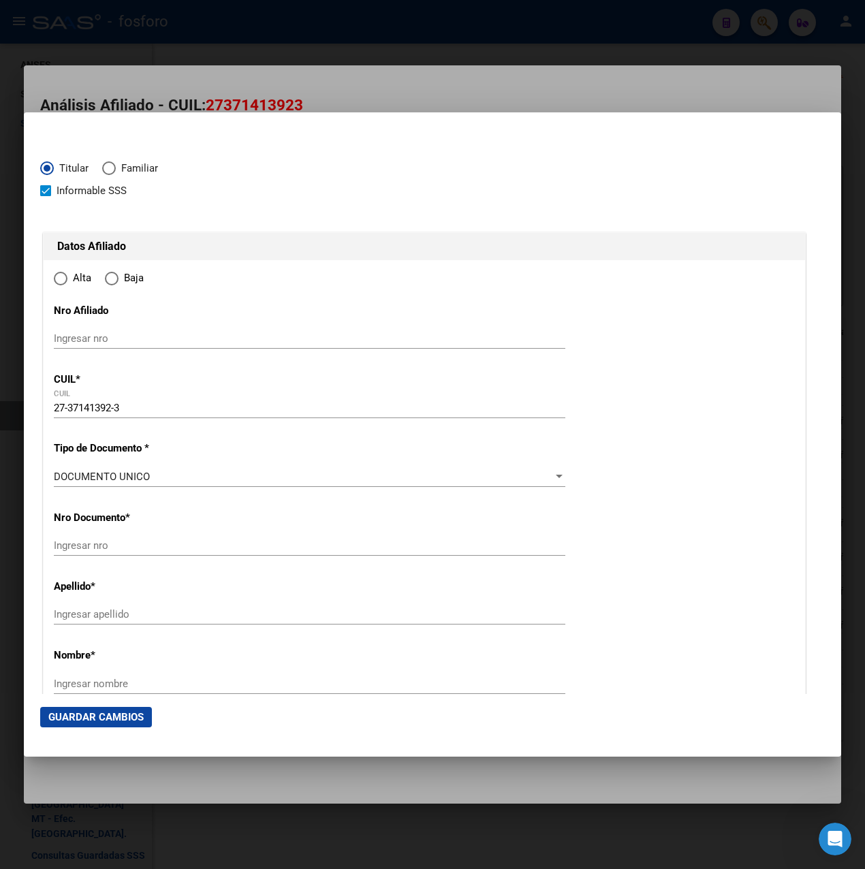
type input "SAN MARTIN"
type input "1650"
type input "PJE 119 EX [GEOGRAPHIC_DATA]"
type input "960"
type input "SAN MARTIN"
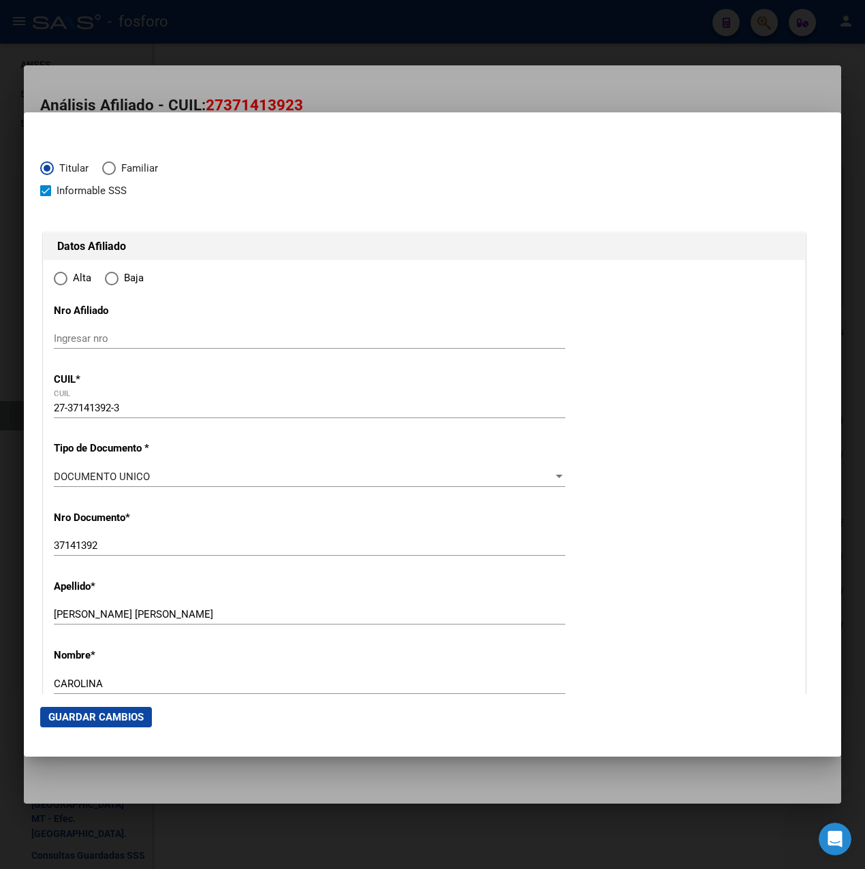
radio input "true"
click at [63, 191] on span "Informable SSS" at bounding box center [92, 191] width 70 height 16
click at [46, 196] on input "Informable SSS" at bounding box center [45, 196] width 1 height 1
checkbox input "false"
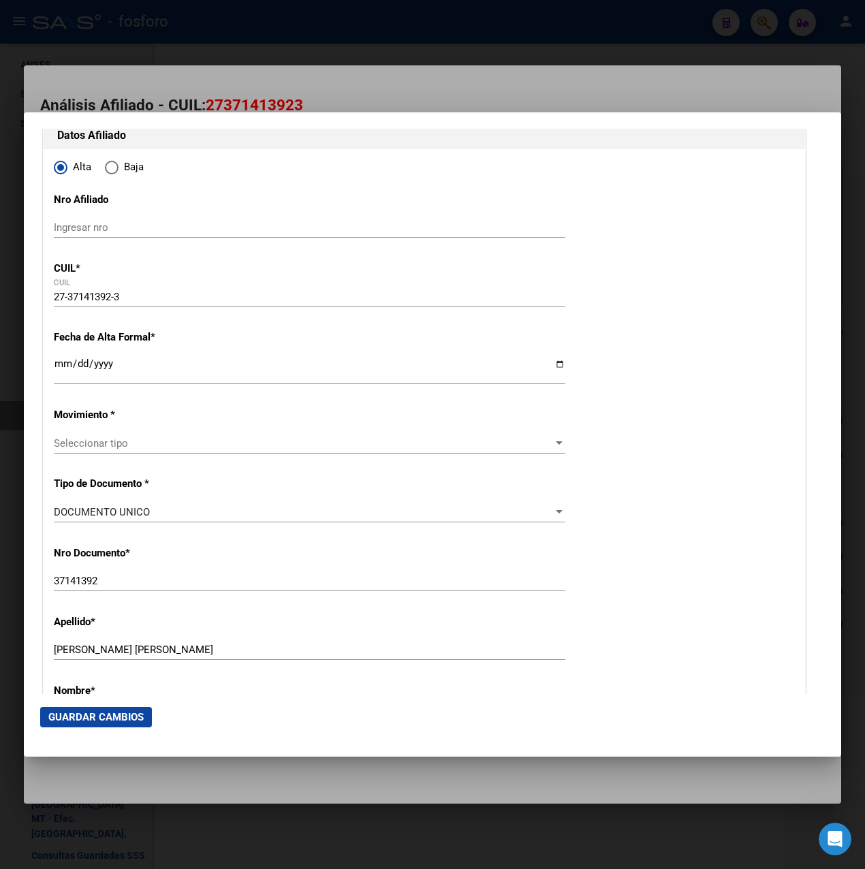
scroll to position [88, 0]
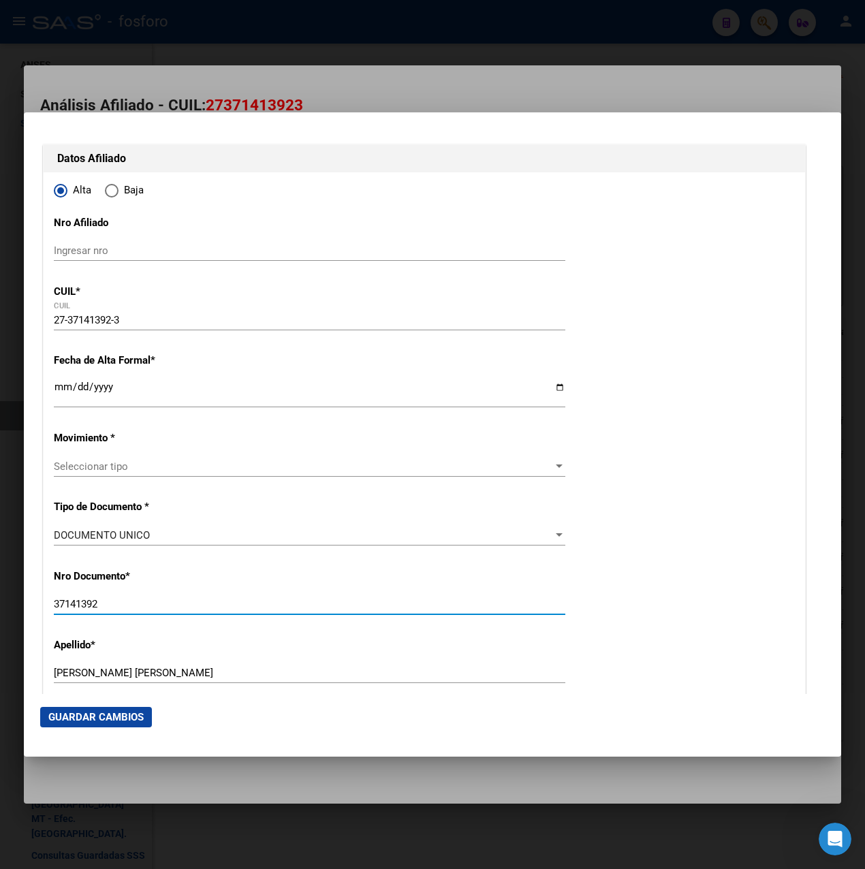
drag, startPoint x: 108, startPoint y: 606, endPoint x: 26, endPoint y: 607, distance: 81.7
click at [20, 607] on div "Buscar (apellido, dni, cuil, nro traspaso, cuit, obra social) search -SUGERENCI…" at bounding box center [432, 434] width 865 height 869
click at [309, 57] on div at bounding box center [432, 434] width 865 height 869
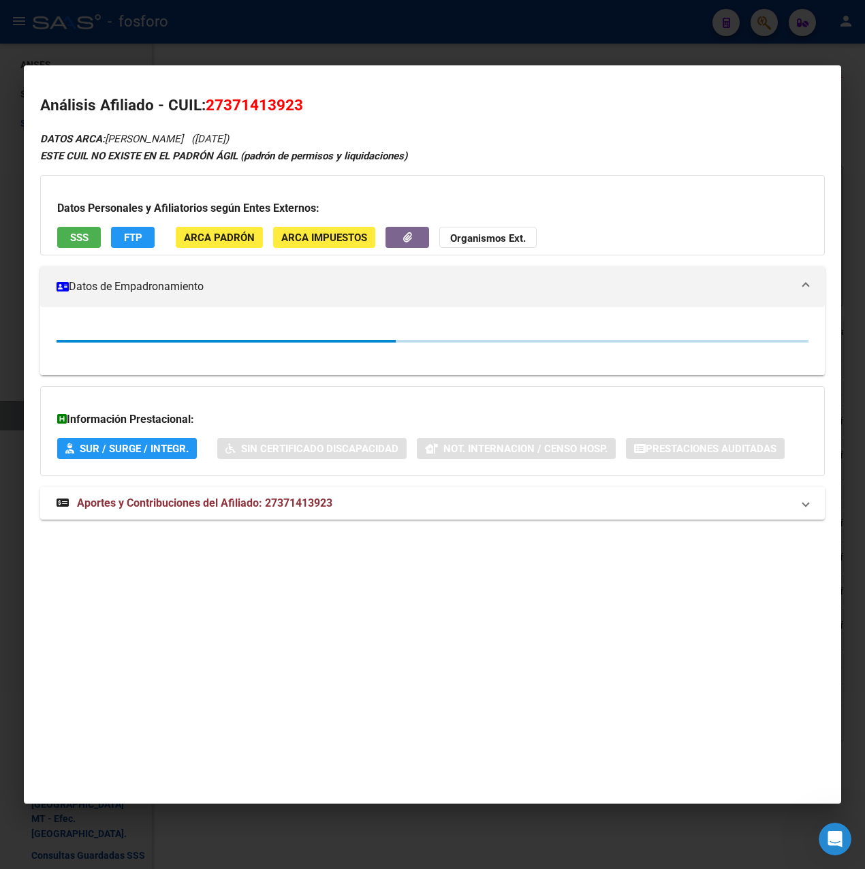
click at [306, 49] on div at bounding box center [432, 434] width 865 height 869
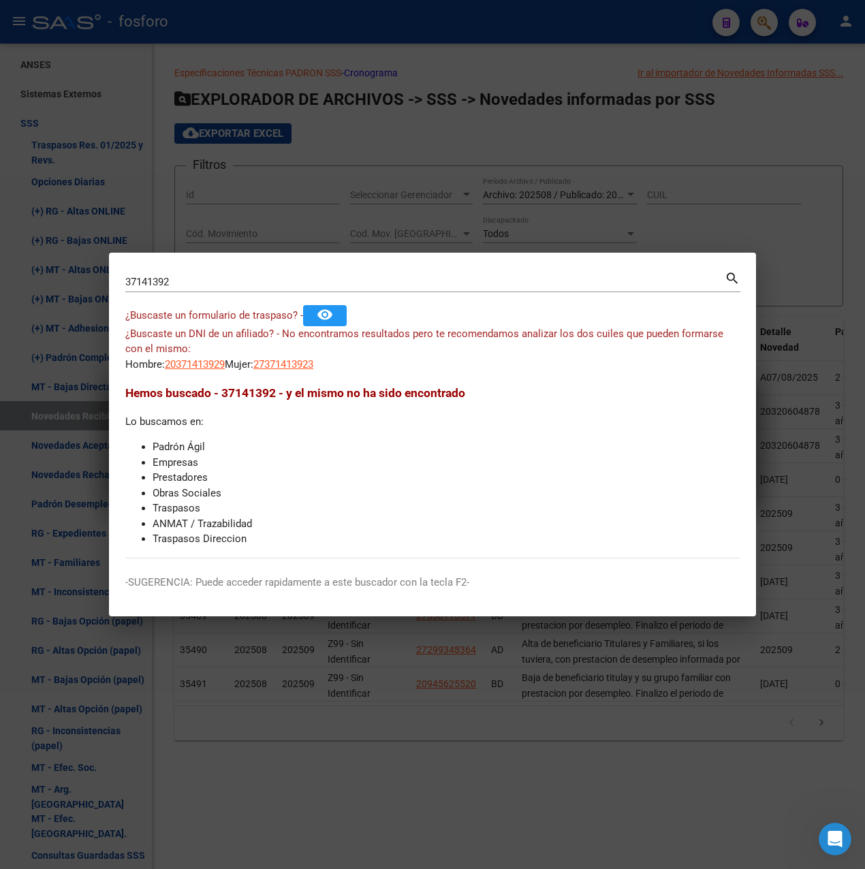
click at [561, 129] on div at bounding box center [432, 434] width 865 height 869
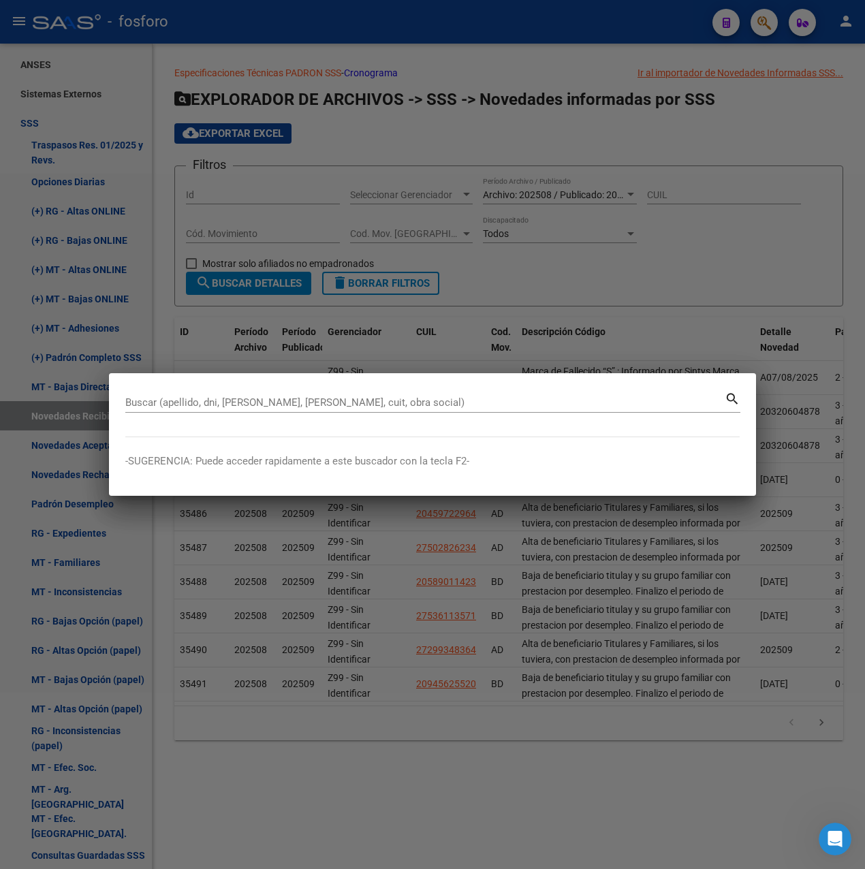
click at [195, 403] on input "Buscar (apellido, dni, [PERSON_NAME], [PERSON_NAME], cuit, obra social)" at bounding box center [424, 402] width 599 height 12
click at [368, 119] on div at bounding box center [432, 434] width 865 height 869
